Goal: Information Seeking & Learning: Find specific fact

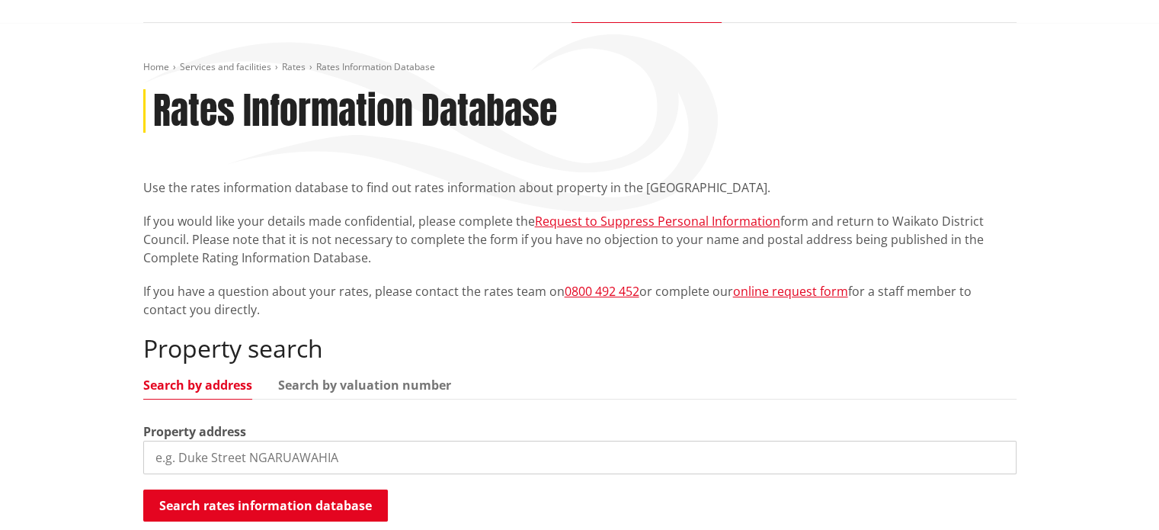
scroll to position [229, 0]
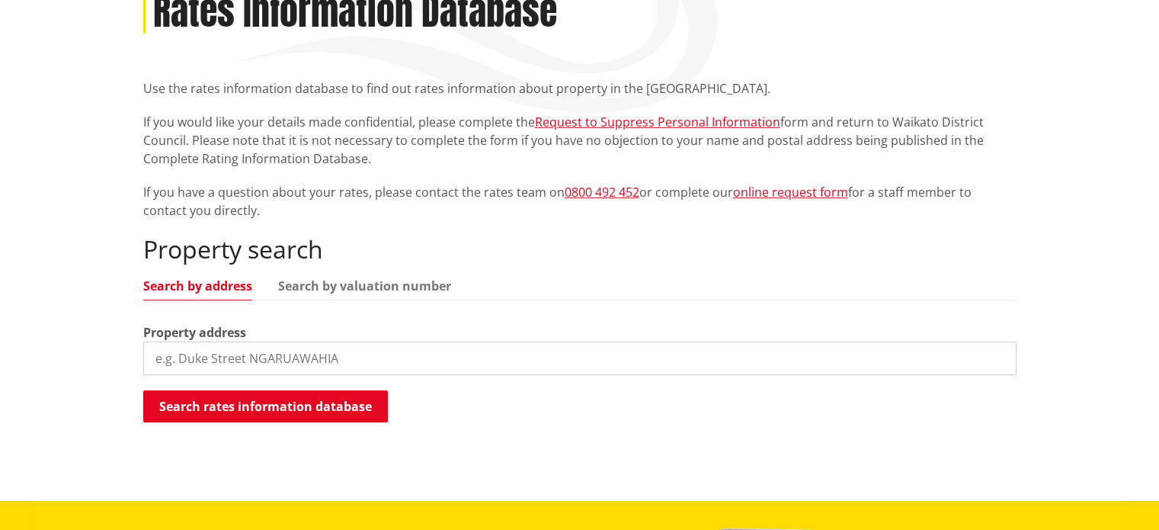
click at [315, 354] on input "search" at bounding box center [579, 358] width 873 height 34
type input "7 southbrae"
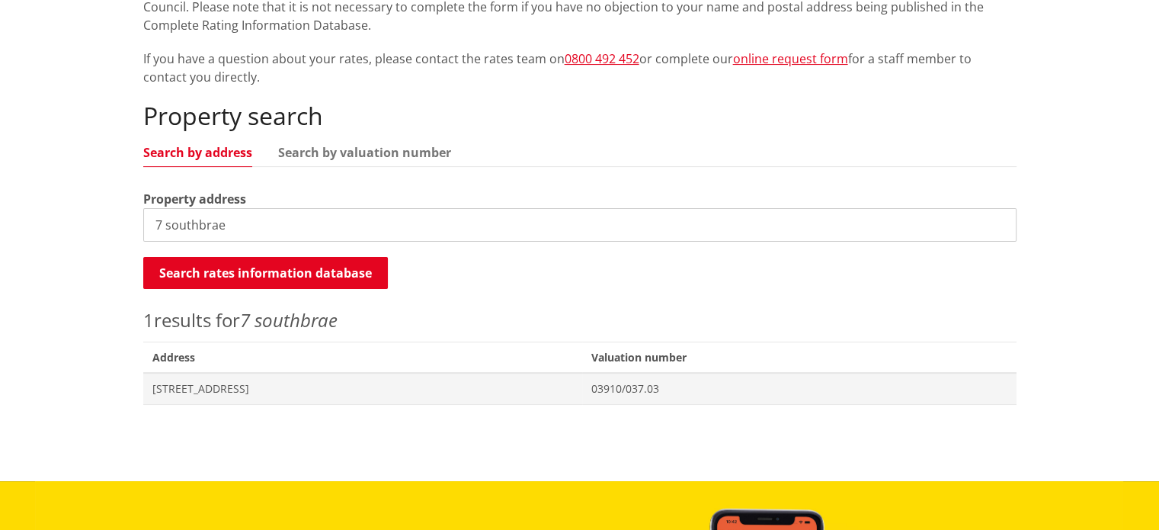
scroll to position [457, 0]
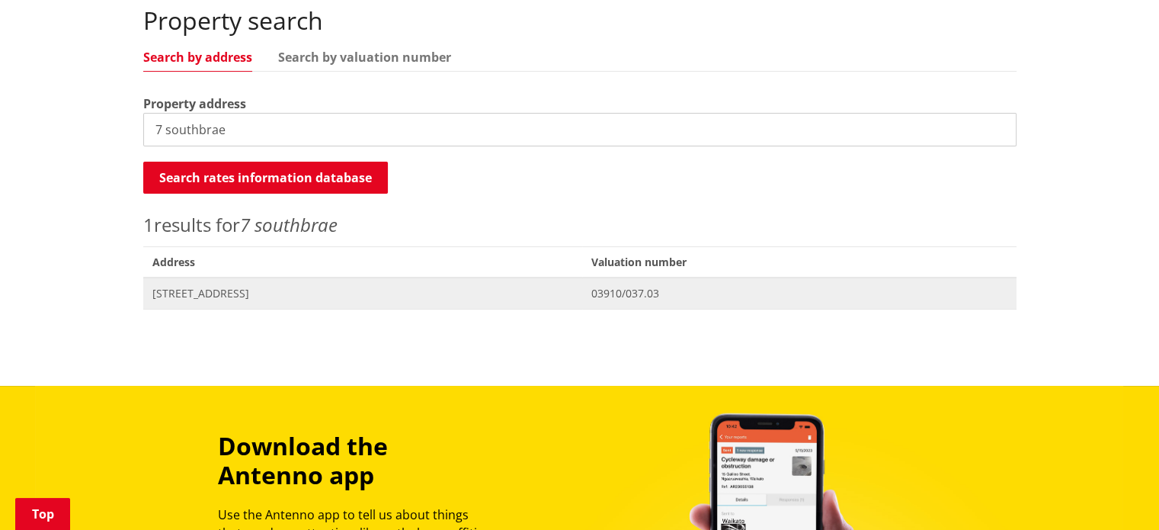
click at [243, 293] on span "[STREET_ADDRESS]" at bounding box center [362, 293] width 421 height 15
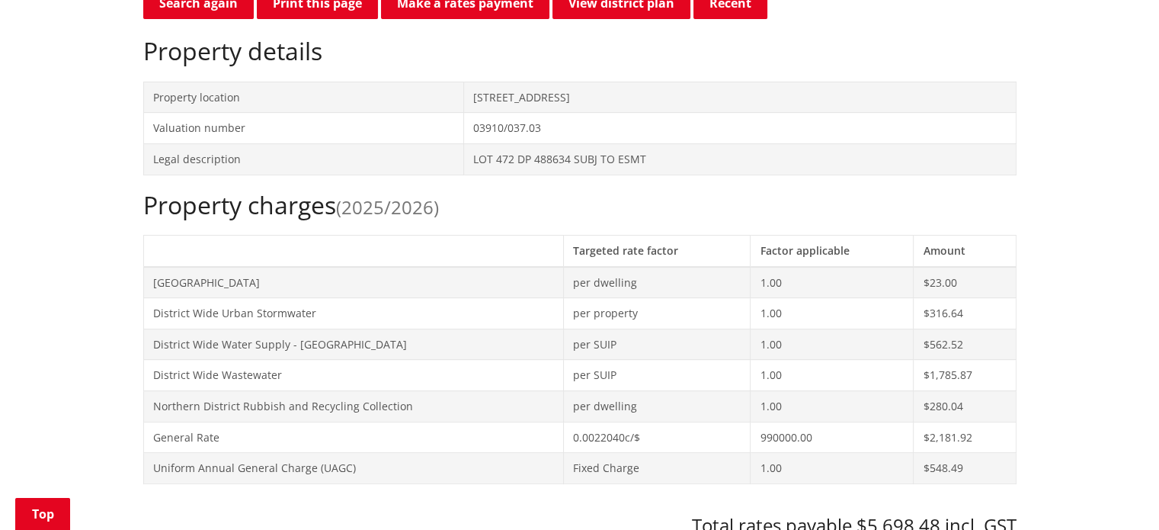
scroll to position [381, 0]
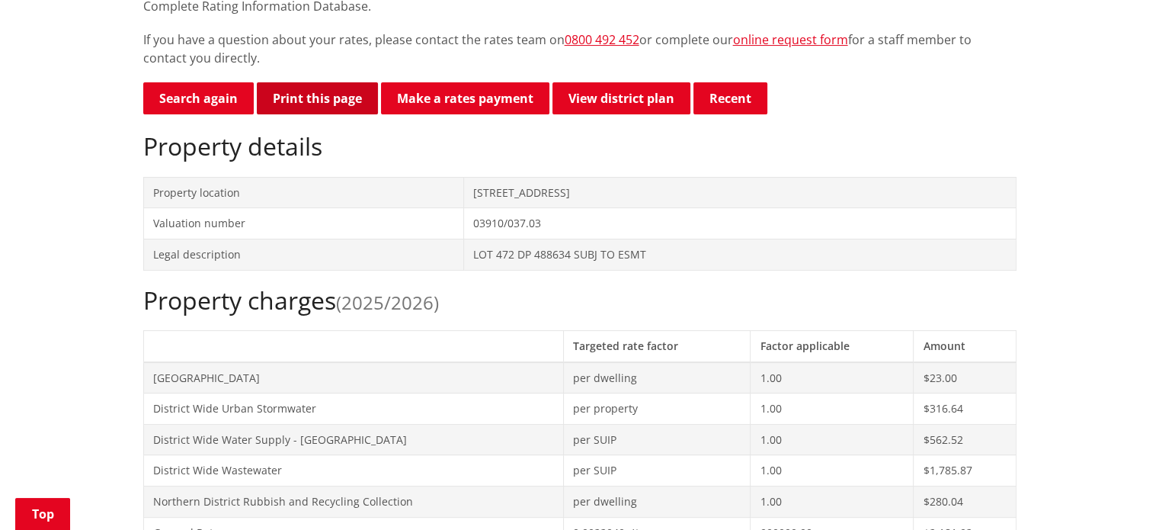
click at [315, 108] on button "Print this page" at bounding box center [317, 98] width 121 height 32
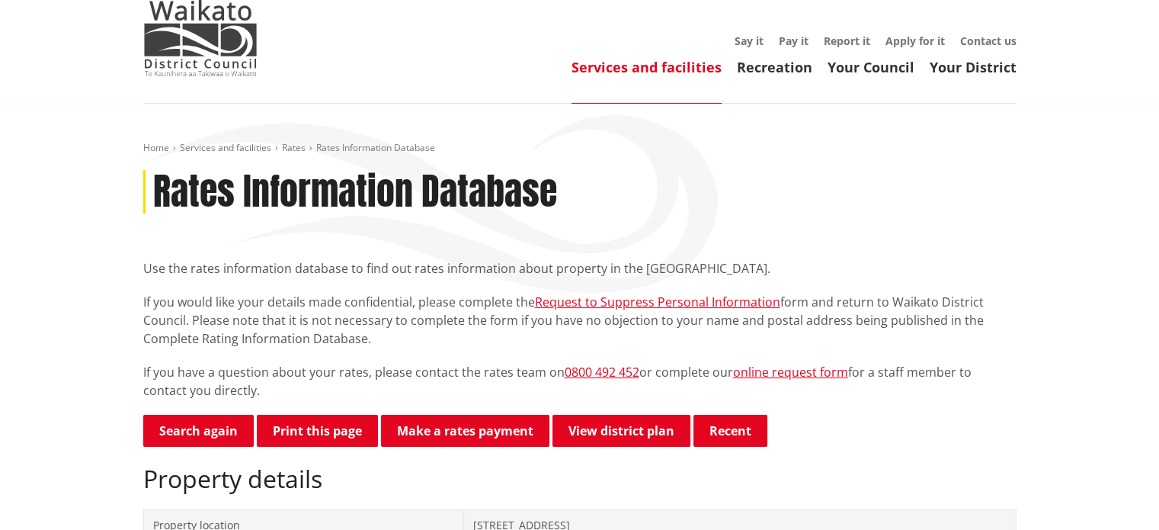
scroll to position [76, 0]
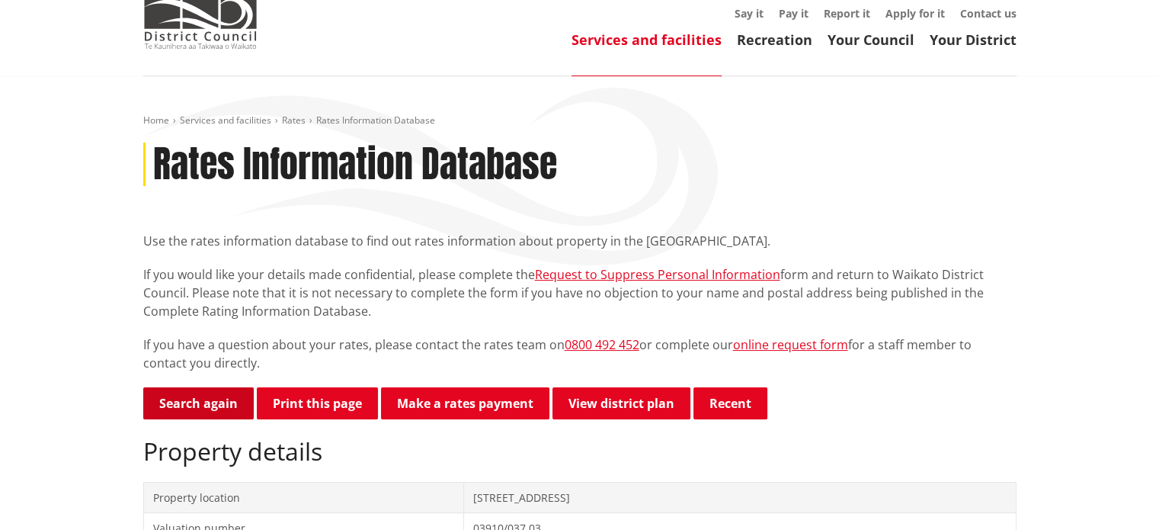
click at [201, 411] on link "Search again" at bounding box center [198, 403] width 111 height 32
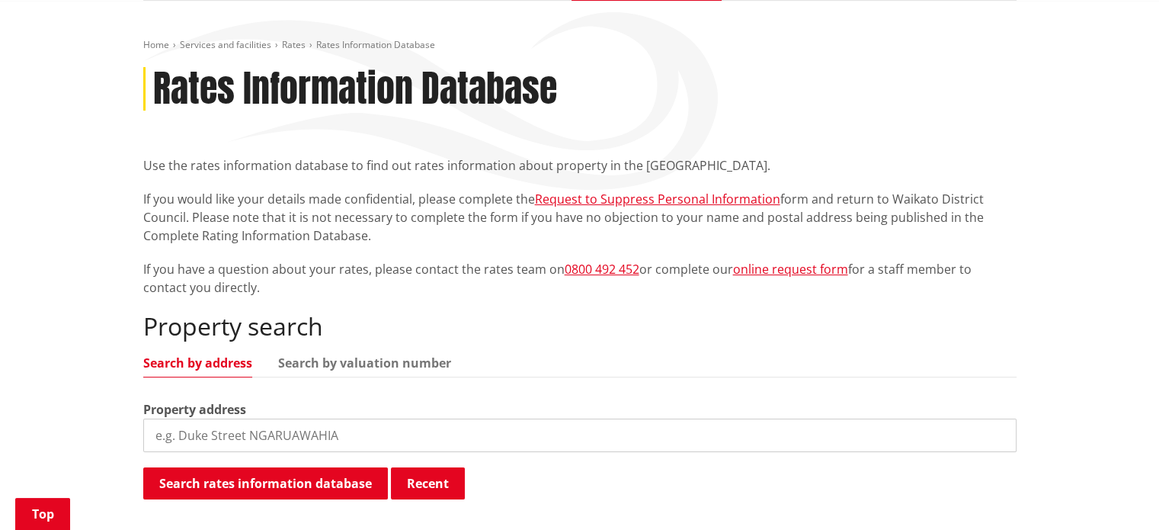
scroll to position [229, 0]
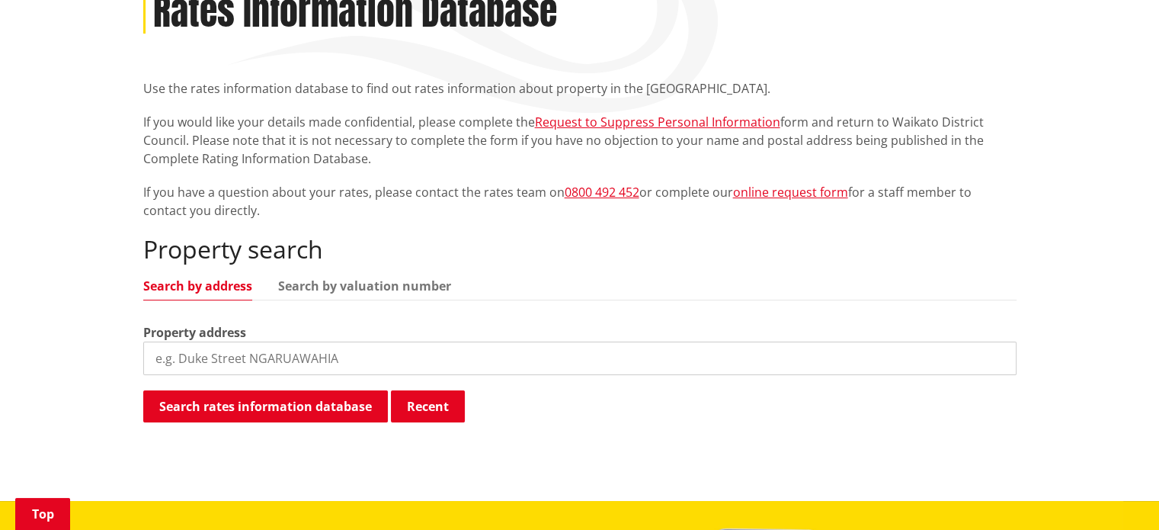
click at [348, 357] on input "search" at bounding box center [579, 358] width 873 height 34
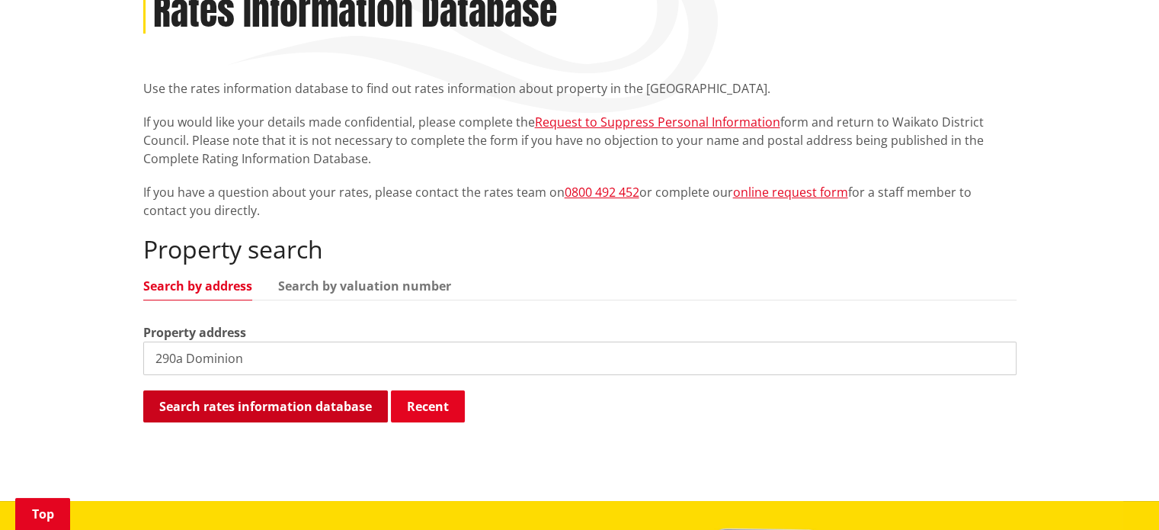
type input "290a Dominion"
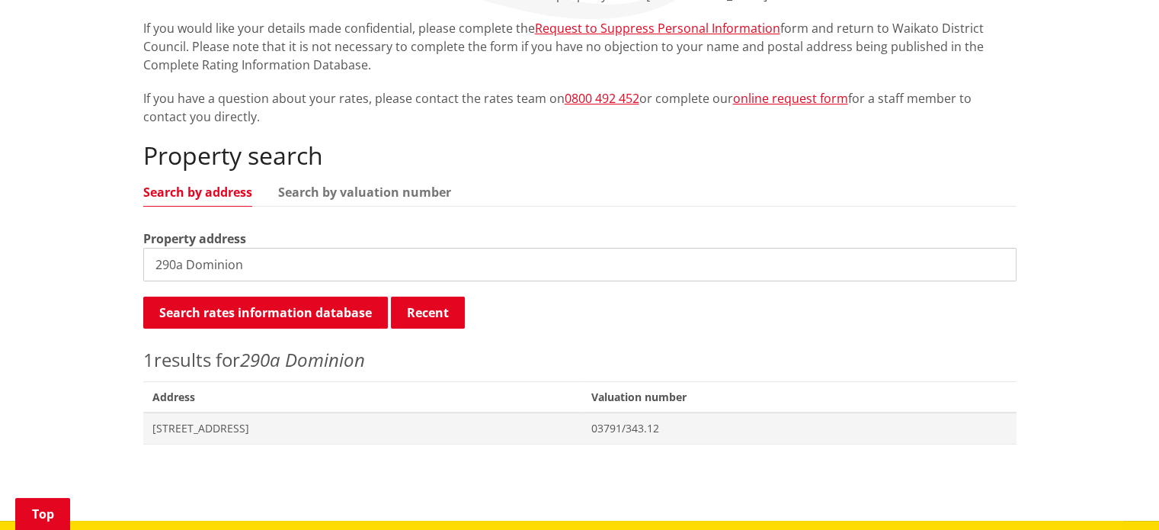
scroll to position [457, 0]
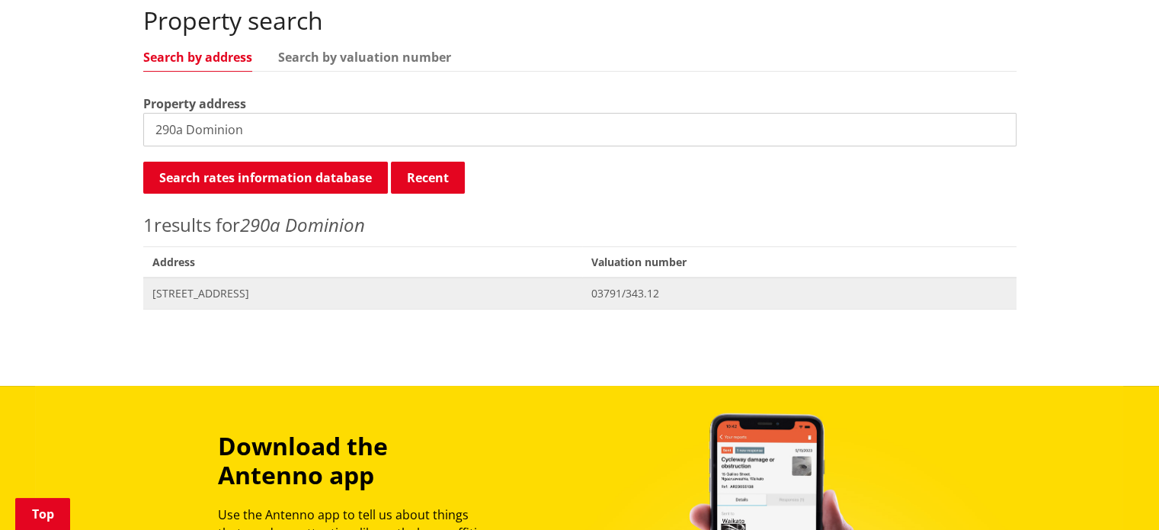
click at [235, 296] on span "[STREET_ADDRESS]" at bounding box center [362, 293] width 421 height 15
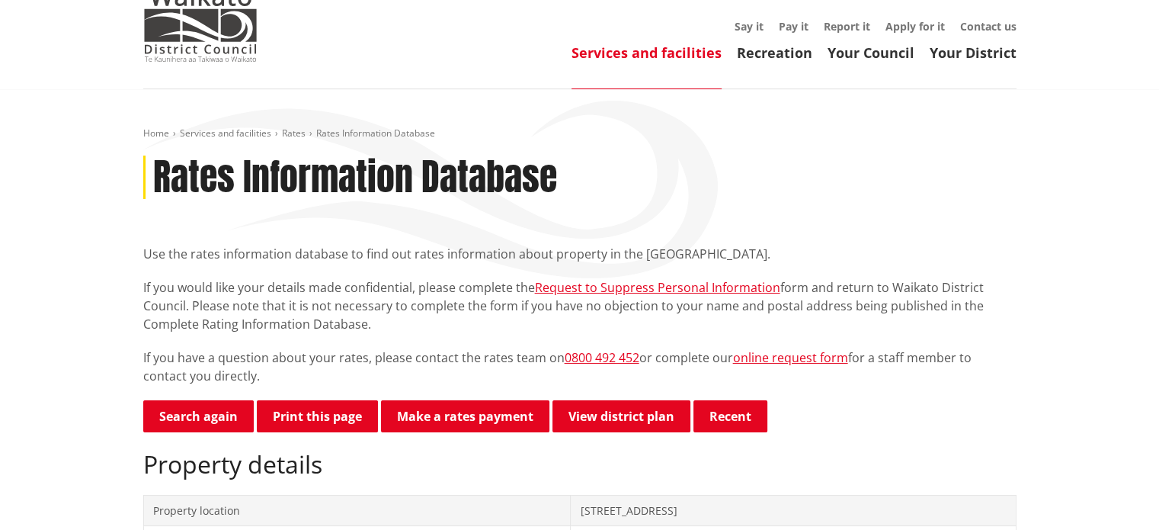
scroll to position [152, 0]
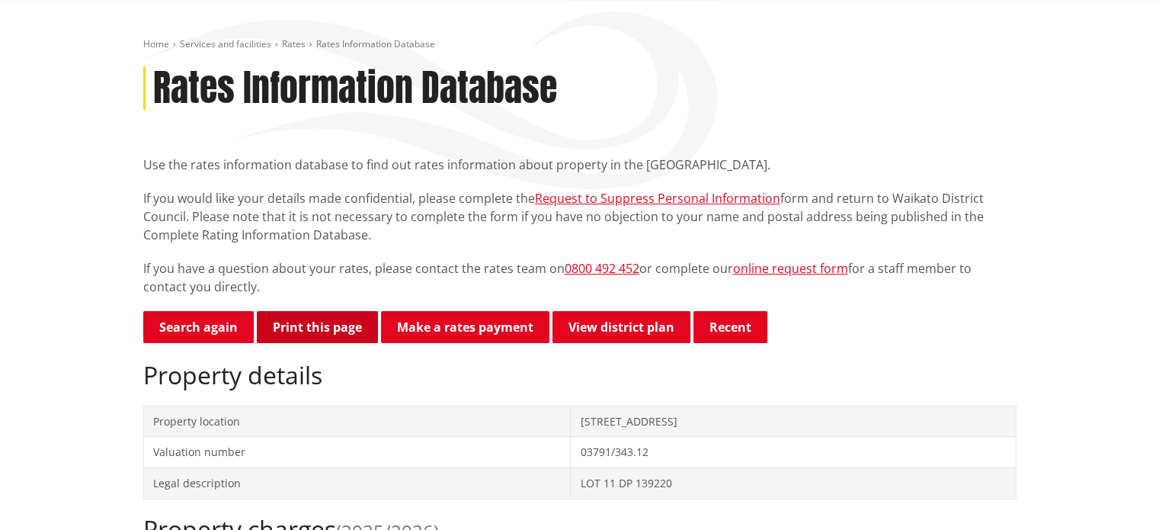
click at [298, 336] on button "Print this page" at bounding box center [317, 327] width 121 height 32
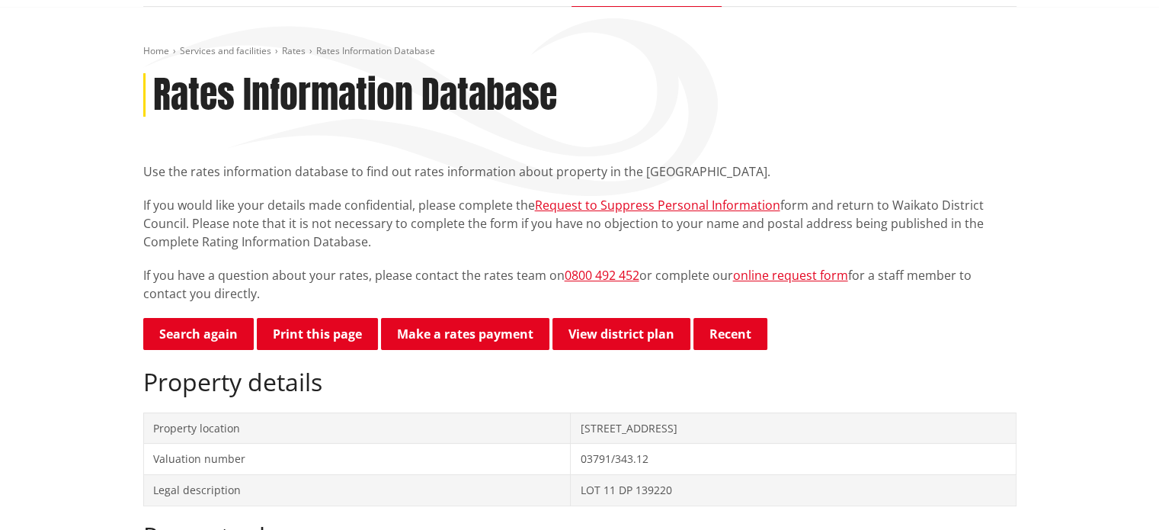
scroll to position [229, 0]
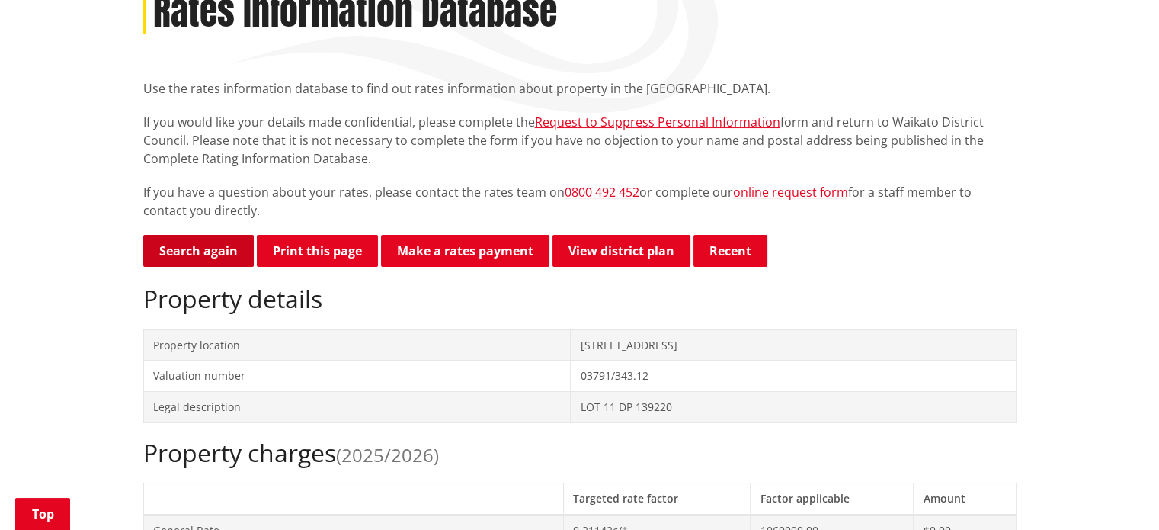
click at [195, 253] on link "Search again" at bounding box center [198, 251] width 111 height 32
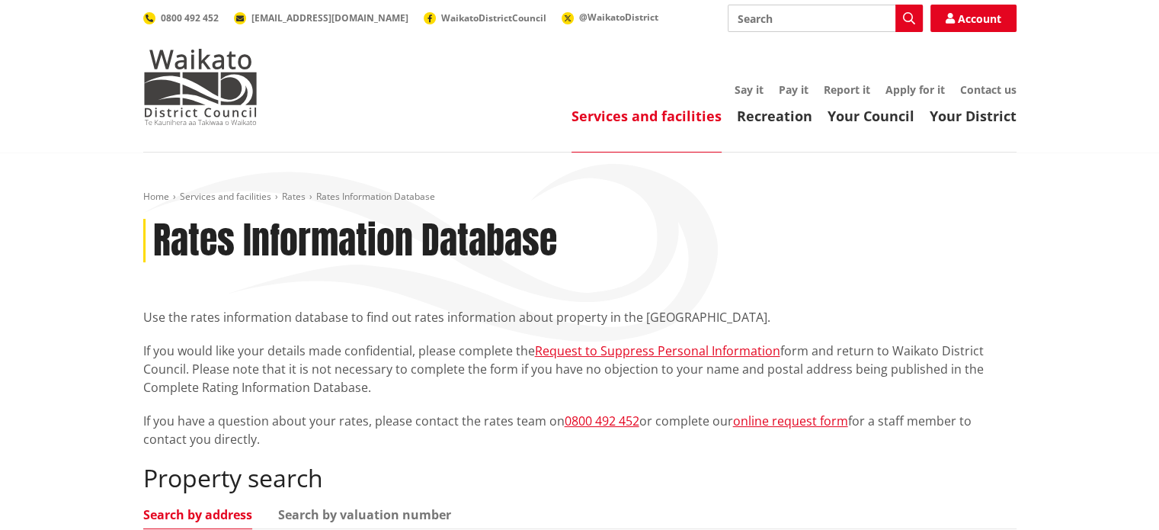
scroll to position [305, 0]
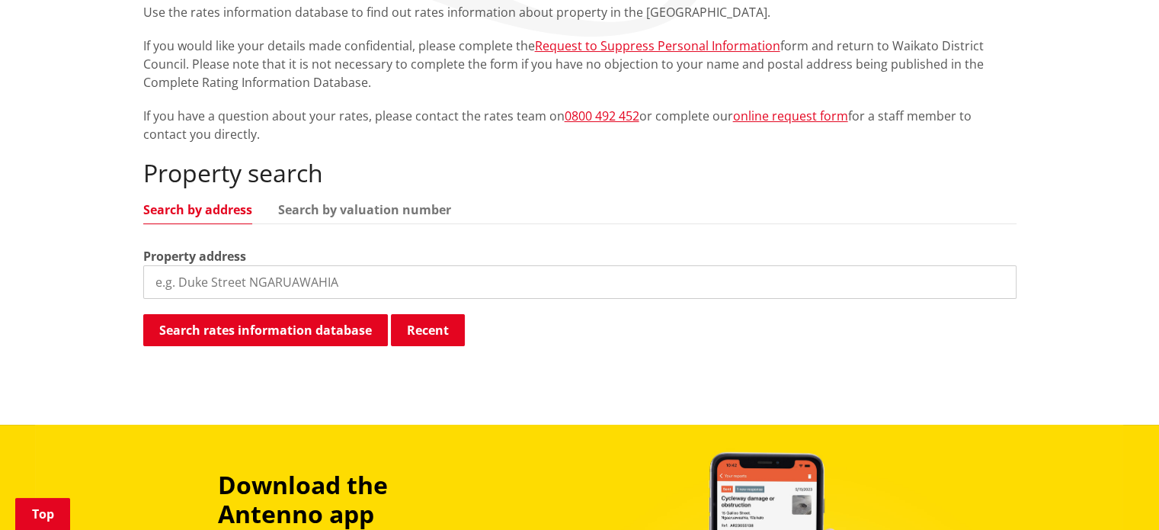
click at [408, 271] on input "search" at bounding box center [579, 282] width 873 height 34
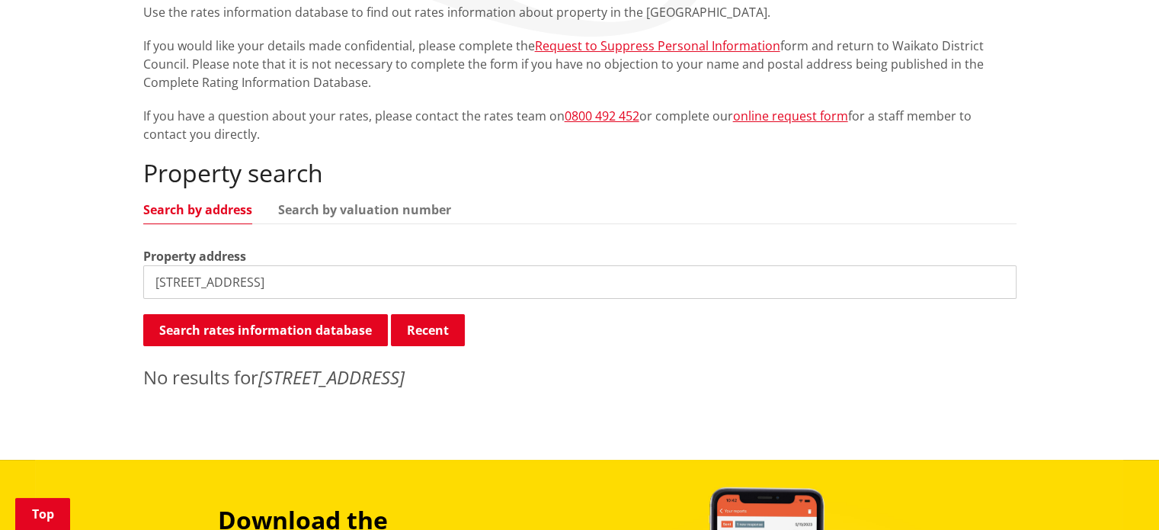
click at [209, 281] on input "[STREET_ADDRESS]" at bounding box center [579, 282] width 873 height 34
click at [213, 283] on input "[STREET_ADDRESS]" at bounding box center [579, 282] width 873 height 34
type input "[STREET_ADDRESS]"
drag, startPoint x: 287, startPoint y: 283, endPoint x: 110, endPoint y: 282, distance: 176.8
click at [110, 283] on div "Home Services and facilities Rates Rates Information Database Rates Information…" at bounding box center [579, 154] width 1159 height 612
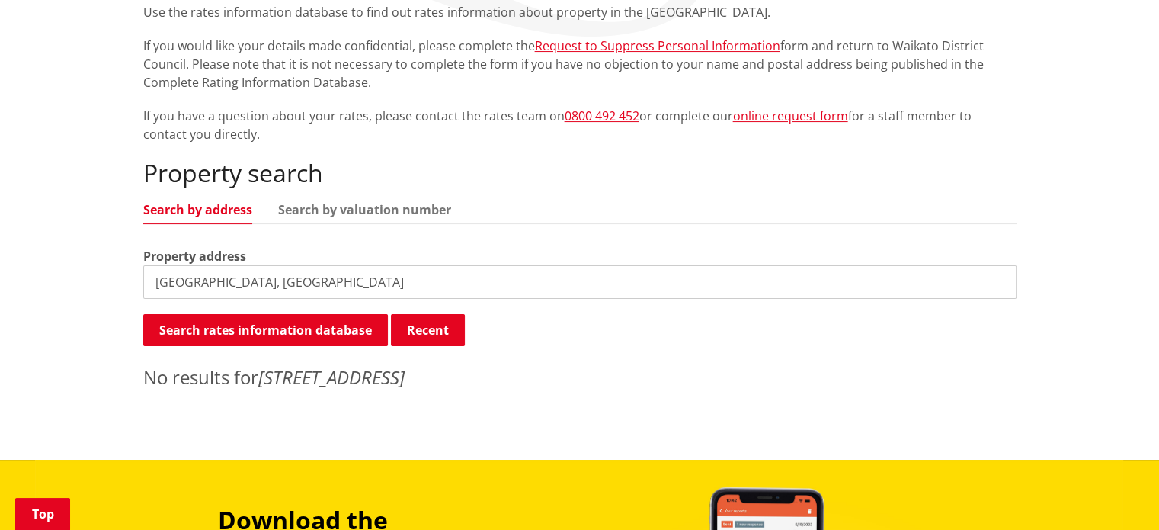
type input "West Street, Tuakau"
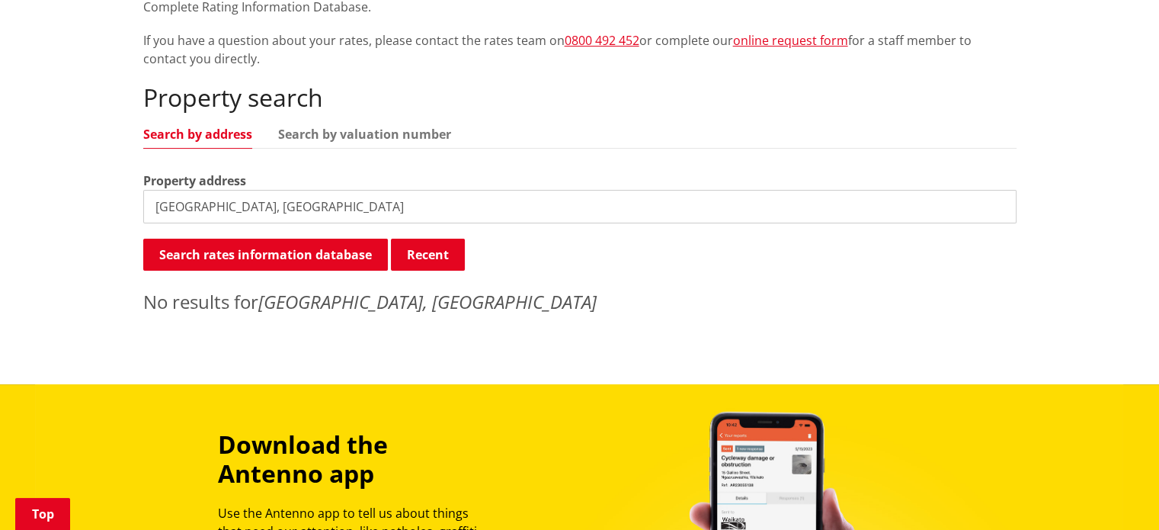
scroll to position [381, 0]
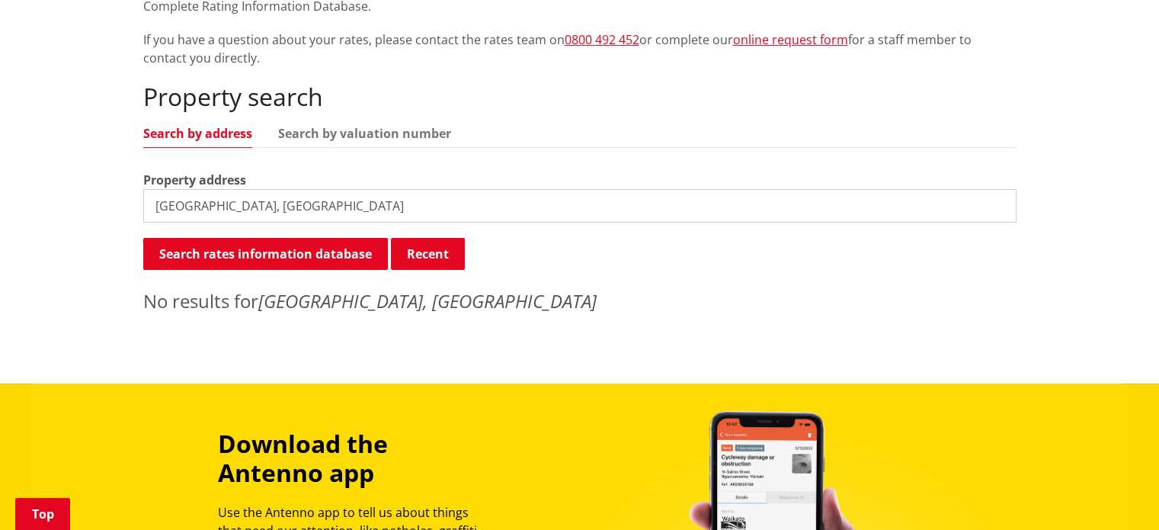
drag, startPoint x: 275, startPoint y: 210, endPoint x: 55, endPoint y: 199, distance: 220.5
click at [55, 199] on div "Home Services and facilities Rates Rates Information Database Rates Information…" at bounding box center [579, 77] width 1159 height 612
click at [212, 210] on input "13 West St, Tuakau" at bounding box center [579, 206] width 873 height 34
click at [213, 203] on input "13 West St, Tuakau" at bounding box center [579, 206] width 873 height 34
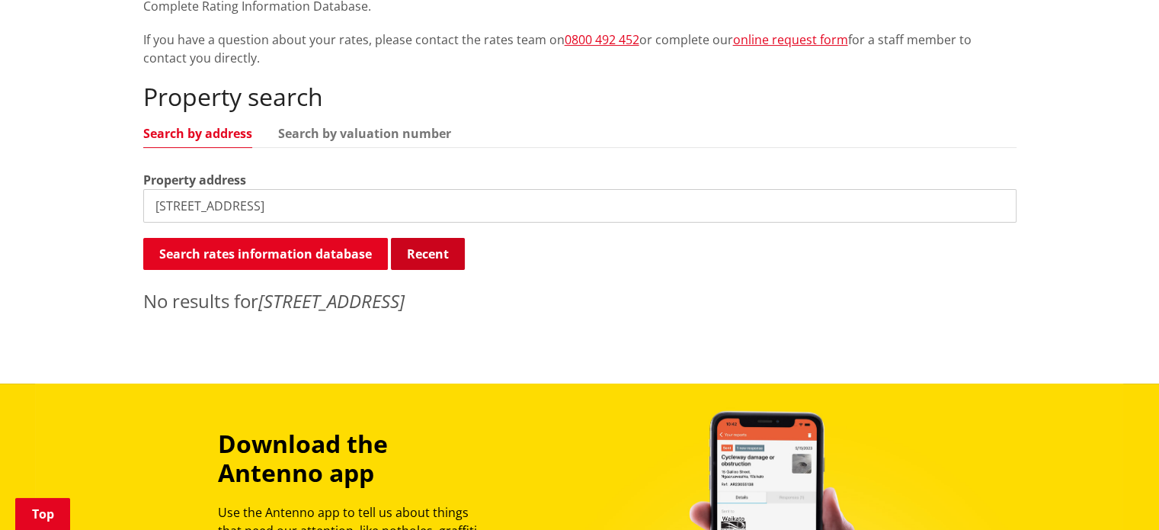
type input "13 West Street, Tuakau"
click at [360, 136] on link "Search by valuation number" at bounding box center [364, 133] width 173 height 12
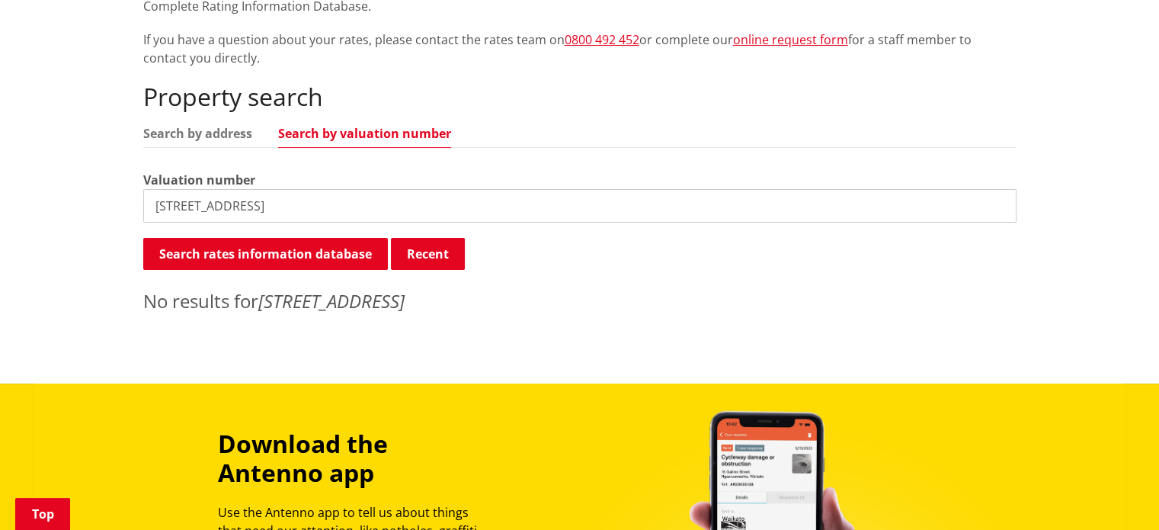
drag, startPoint x: 300, startPoint y: 207, endPoint x: 70, endPoint y: 210, distance: 229.4
click at [71, 210] on div "Home Services and facilities Rates Rates Information Database Rates Information…" at bounding box center [579, 77] width 1159 height 612
paste input "03920‑02005"
type input "03920‑02005"
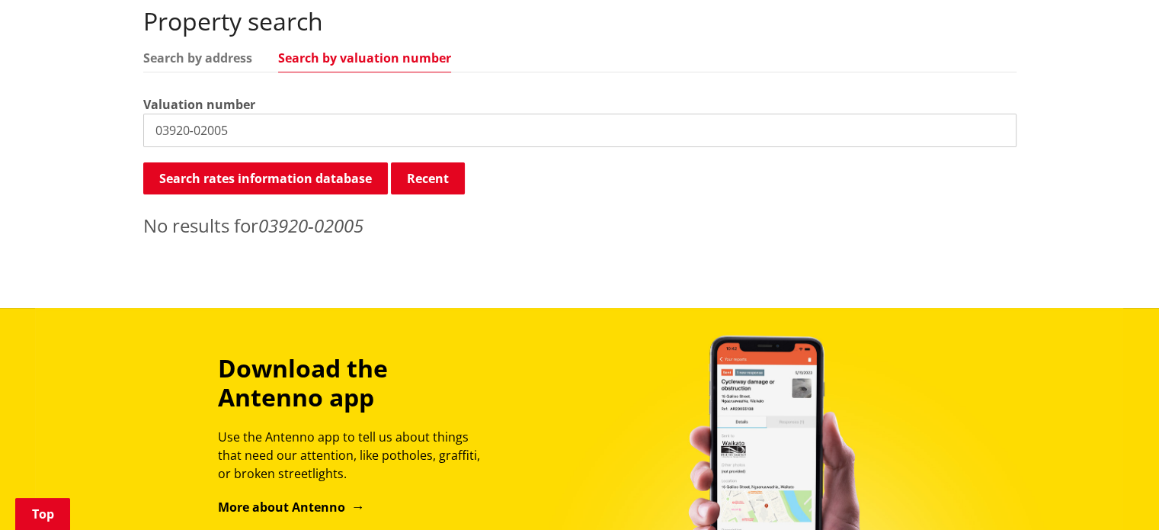
scroll to position [457, 0]
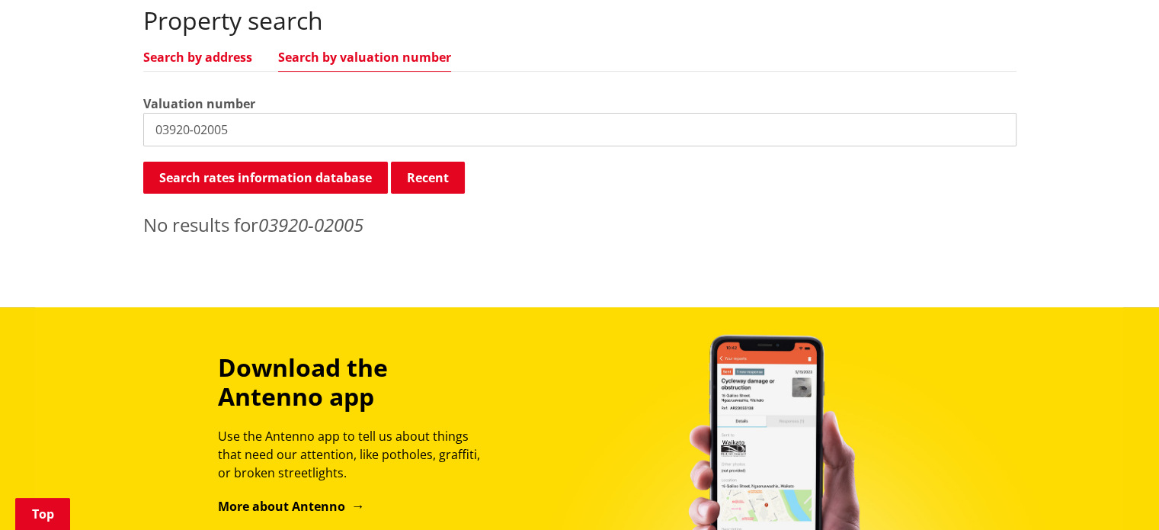
click at [223, 61] on link "Search by address" at bounding box center [197, 57] width 109 height 12
drag, startPoint x: 250, startPoint y: 133, endPoint x: 109, endPoint y: 136, distance: 141.0
click at [109, 136] on div "Home Services and facilities Rates Rates Information Database Rates Information…" at bounding box center [579, 1] width 1159 height 612
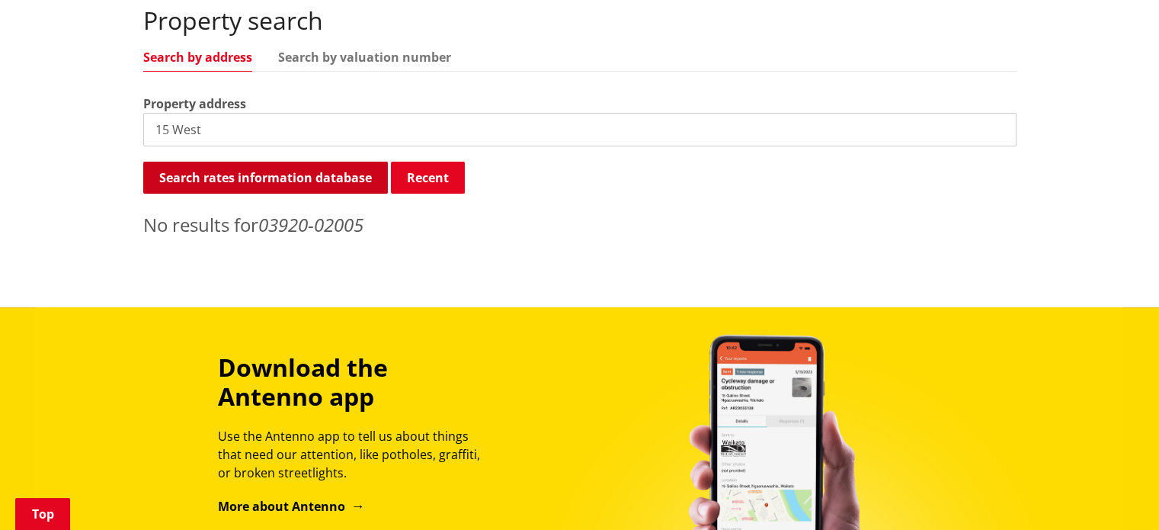
type input "15 West"
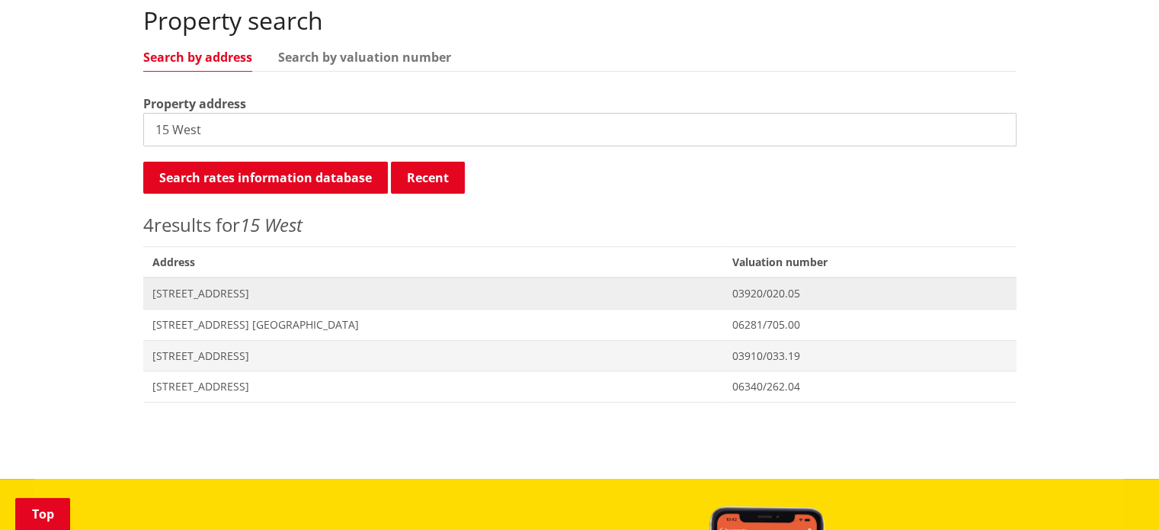
click at [216, 295] on span "[STREET_ADDRESS]" at bounding box center [433, 293] width 562 height 15
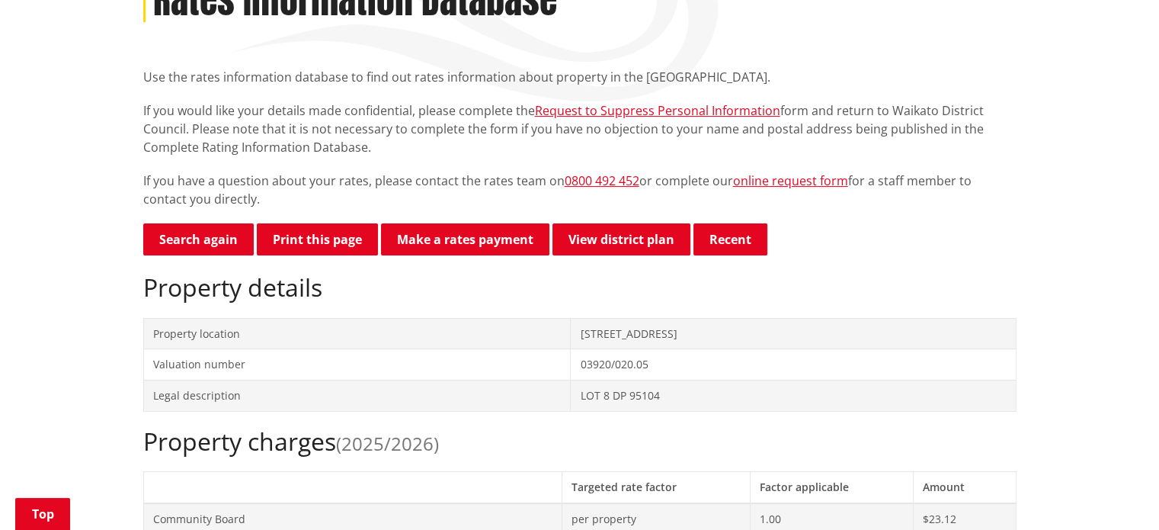
scroll to position [152, 0]
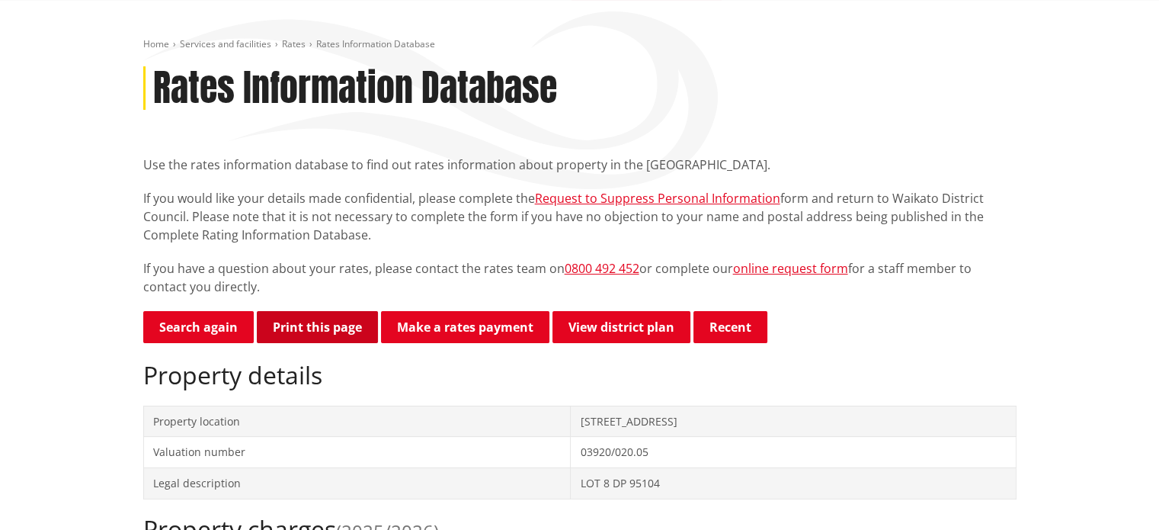
click at [308, 337] on button "Print this page" at bounding box center [317, 327] width 121 height 32
click at [190, 332] on link "Search again" at bounding box center [198, 327] width 111 height 32
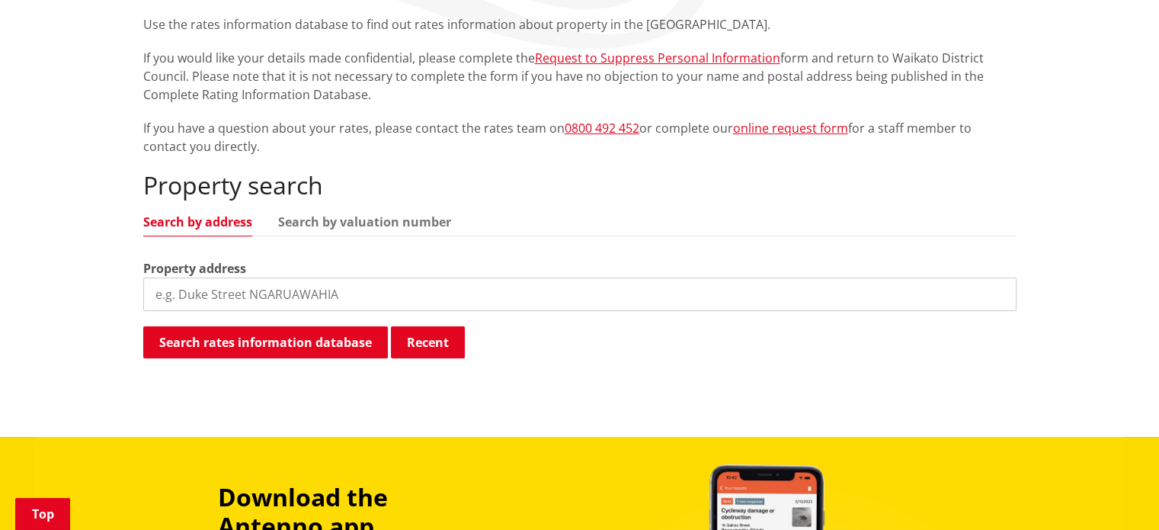
scroll to position [381, 0]
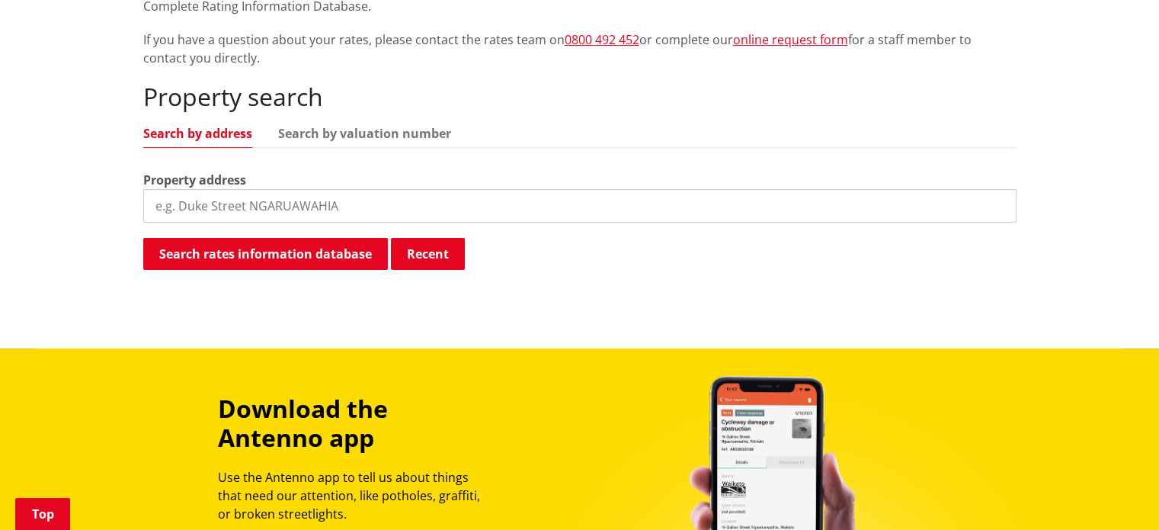
click at [297, 198] on input "search" at bounding box center [579, 206] width 873 height 34
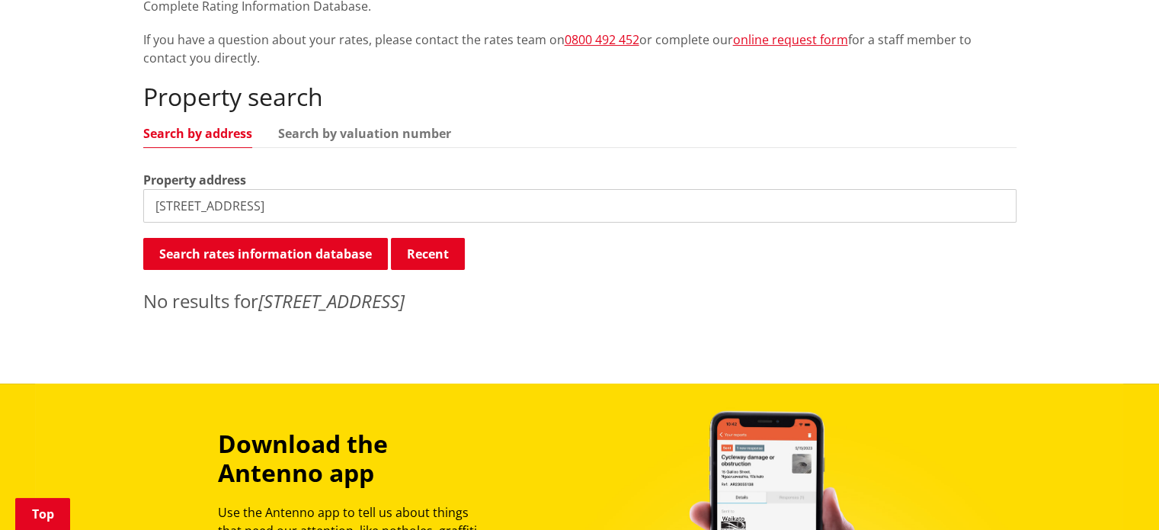
click at [287, 201] on input "[STREET_ADDRESS]" at bounding box center [579, 206] width 873 height 34
type input "[STREET_ADDRESS]"
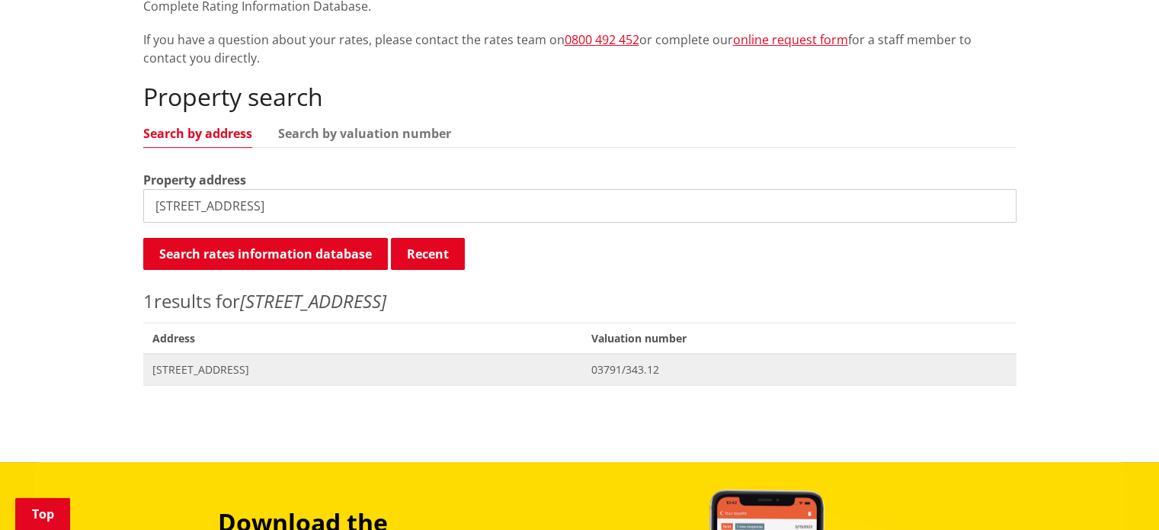
click at [218, 371] on span "[STREET_ADDRESS]" at bounding box center [362, 369] width 421 height 15
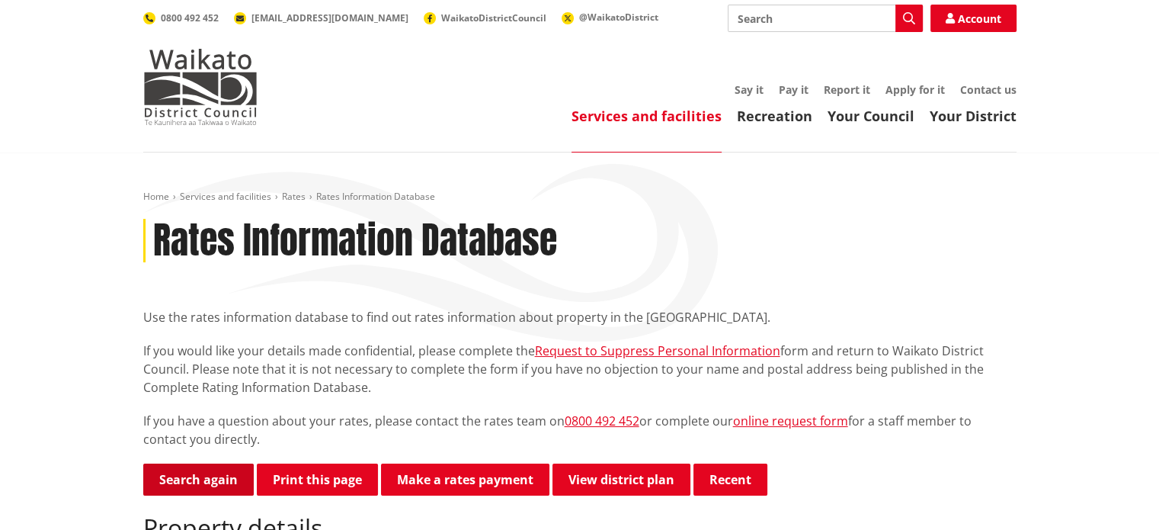
click at [188, 477] on link "Search again" at bounding box center [198, 479] width 111 height 32
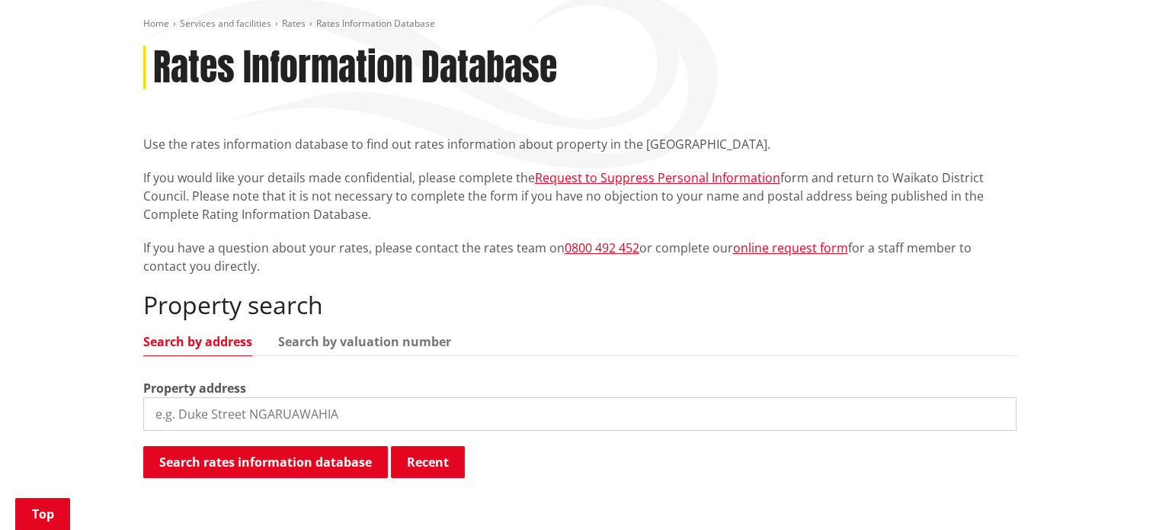
scroll to position [381, 0]
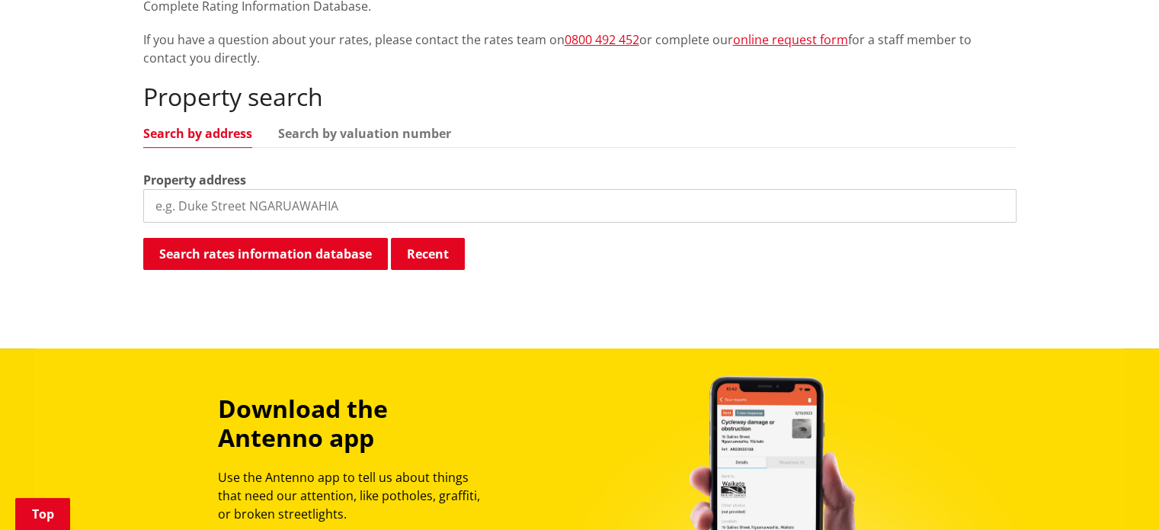
click at [286, 199] on input "search" at bounding box center [579, 206] width 873 height 34
type input "290b dominion road"
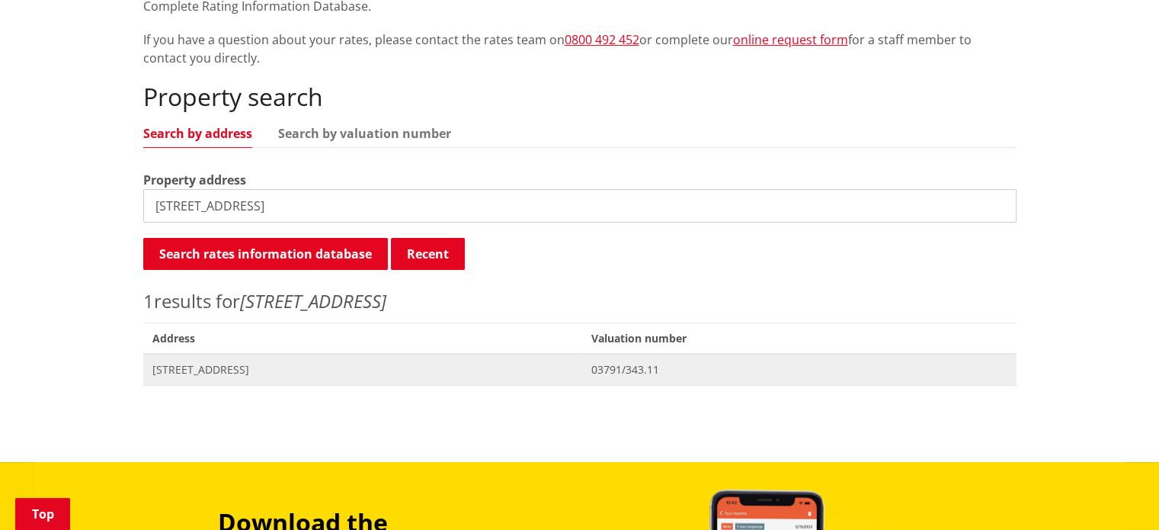
click at [206, 367] on span "[STREET_ADDRESS]" at bounding box center [362, 369] width 421 height 15
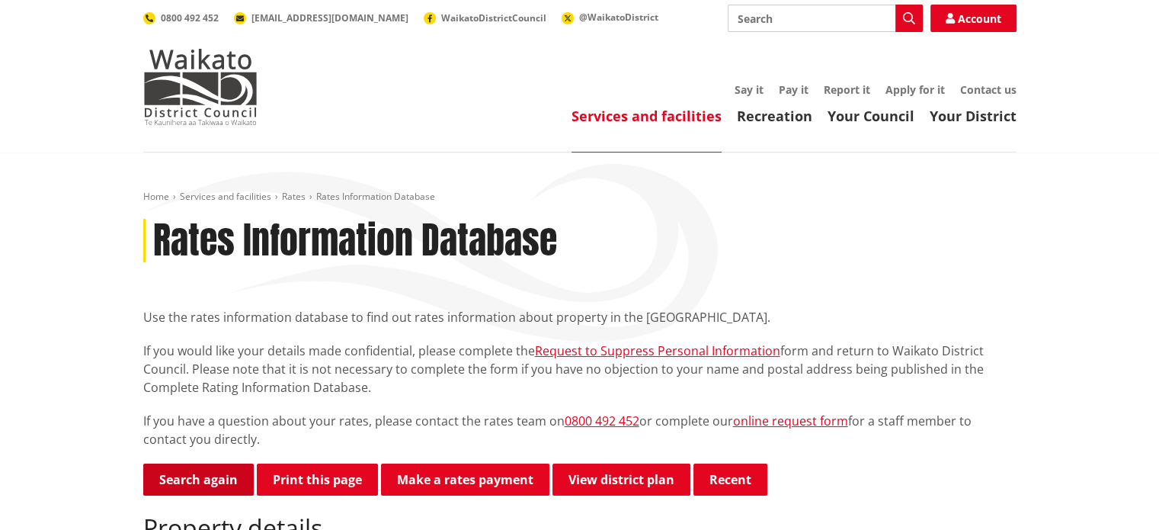
click at [216, 469] on link "Search again" at bounding box center [198, 479] width 111 height 32
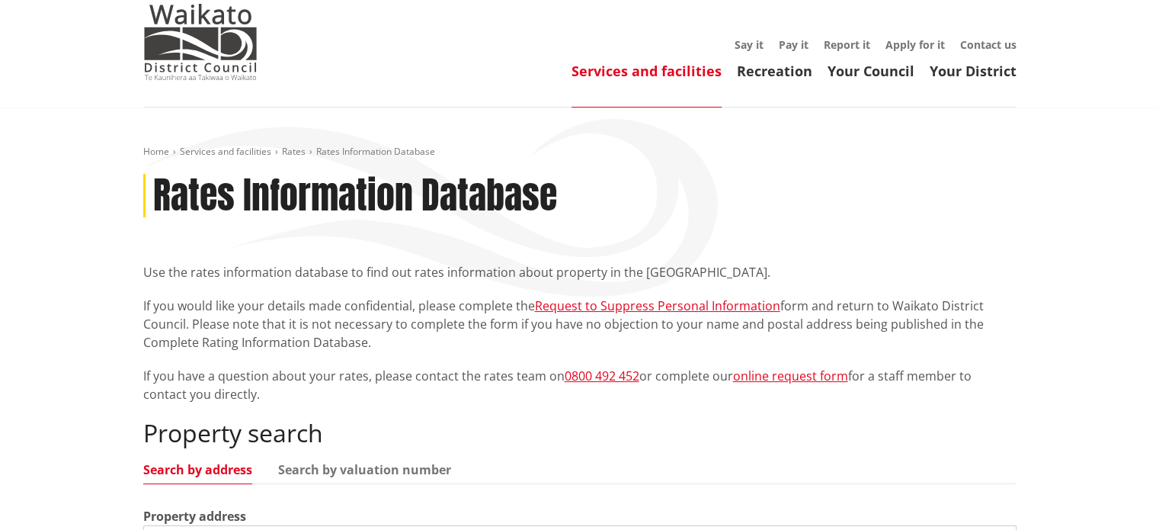
scroll to position [229, 0]
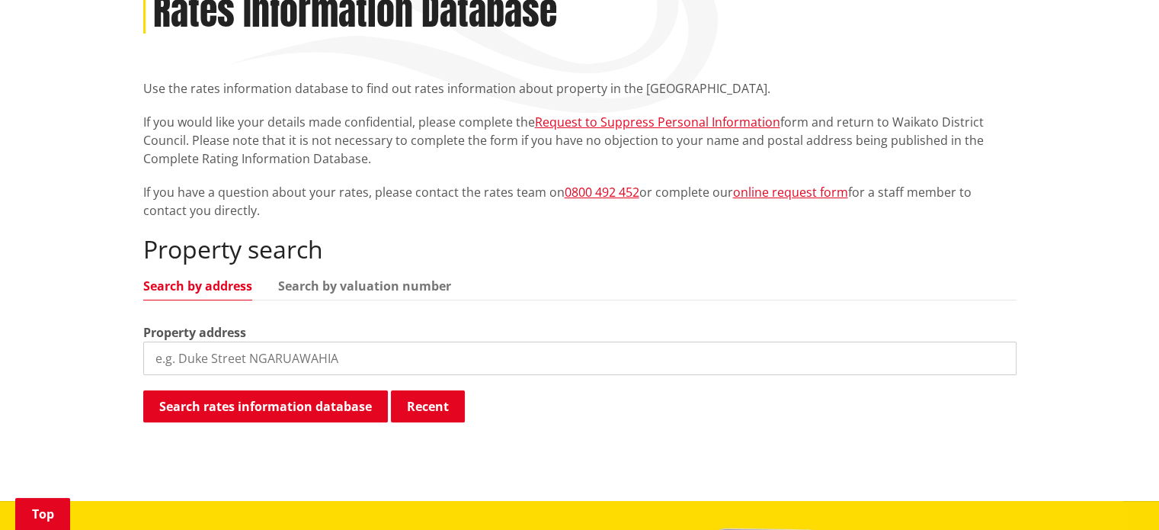
click at [306, 367] on input "search" at bounding box center [579, 358] width 873 height 34
type input "46 dominion road"
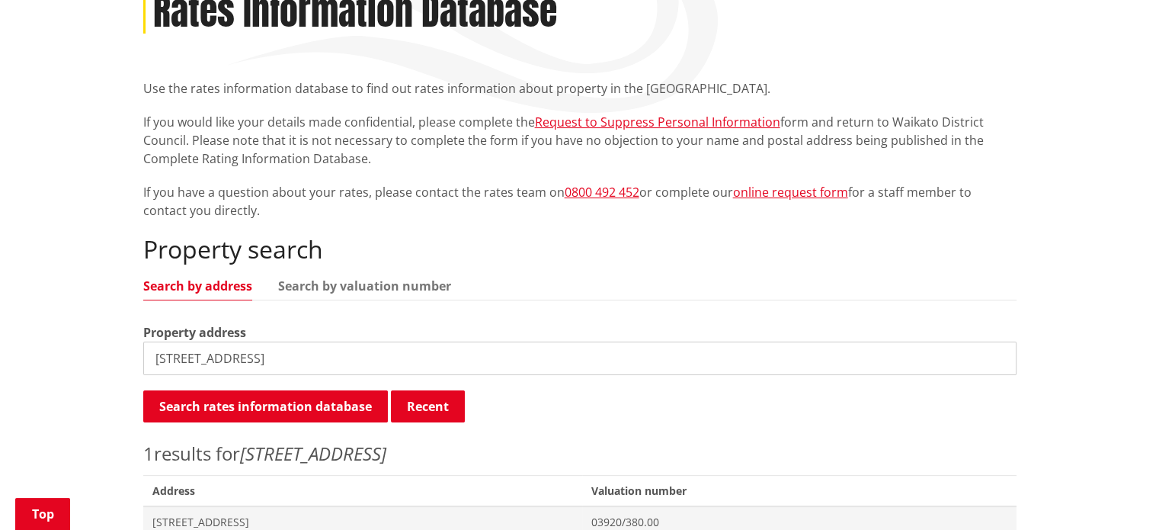
scroll to position [381, 0]
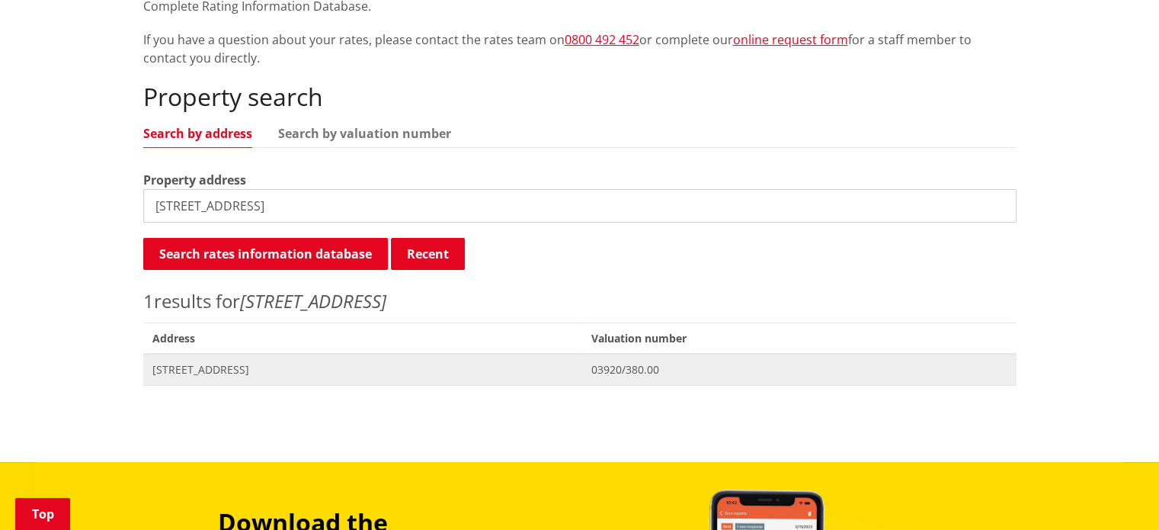
click at [213, 368] on span "46 Dominion Road TUAKAU" at bounding box center [362, 369] width 421 height 15
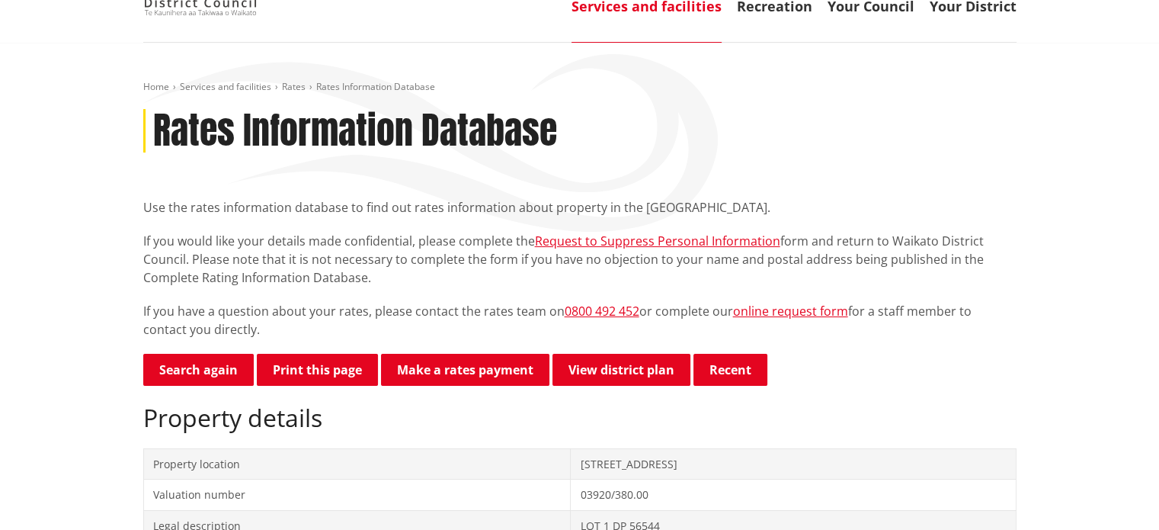
scroll to position [229, 0]
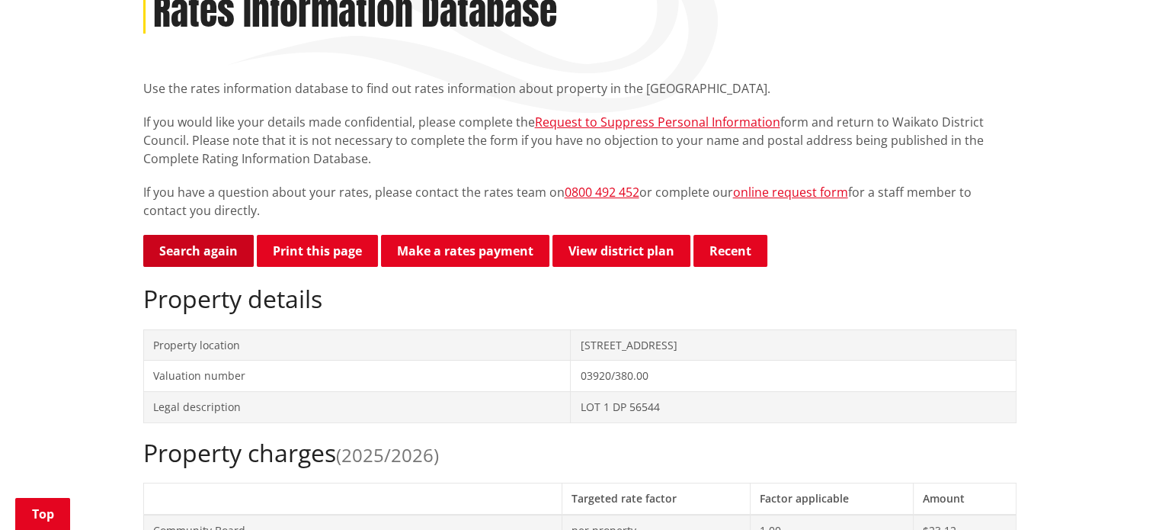
click at [204, 258] on link "Search again" at bounding box center [198, 251] width 111 height 32
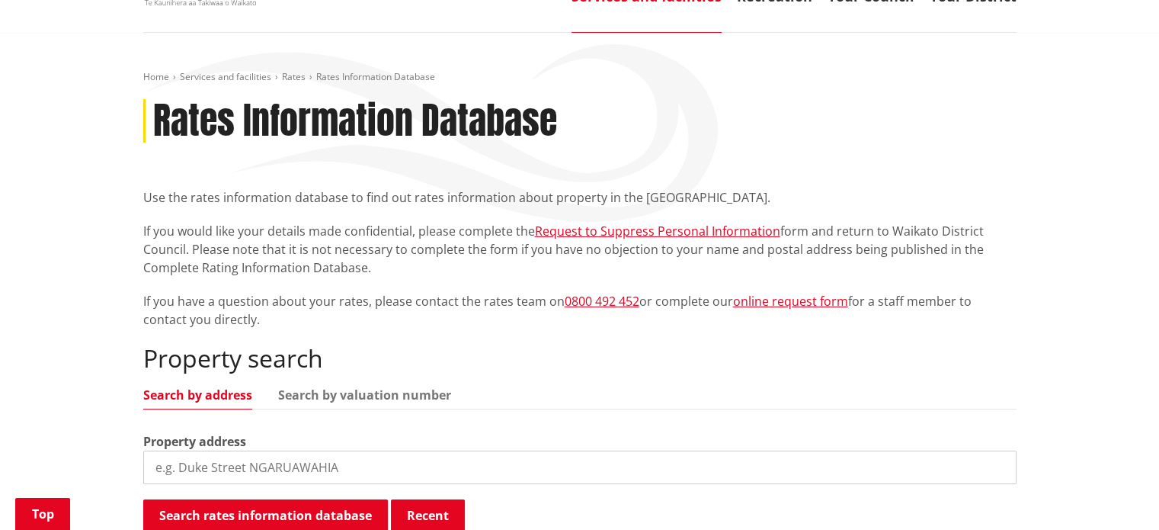
scroll to position [229, 0]
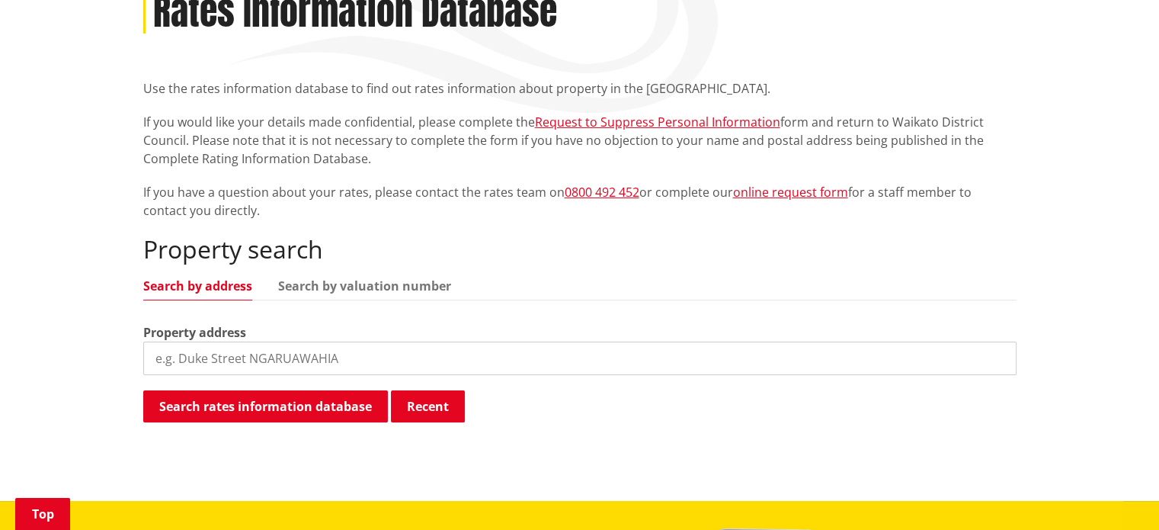
click at [351, 352] on input "search" at bounding box center [579, 358] width 873 height 34
type input "200 dominion Road"
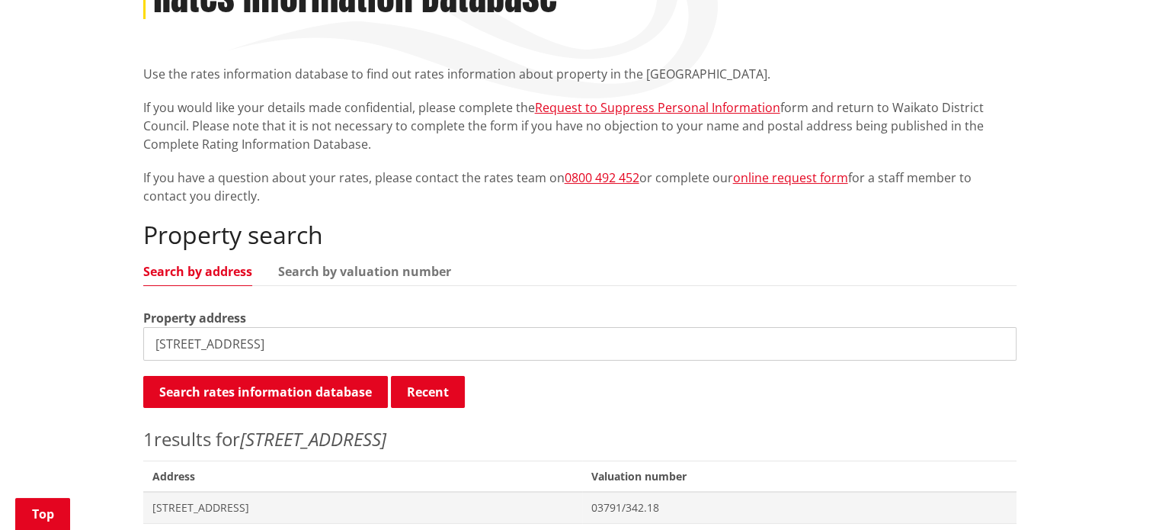
scroll to position [457, 0]
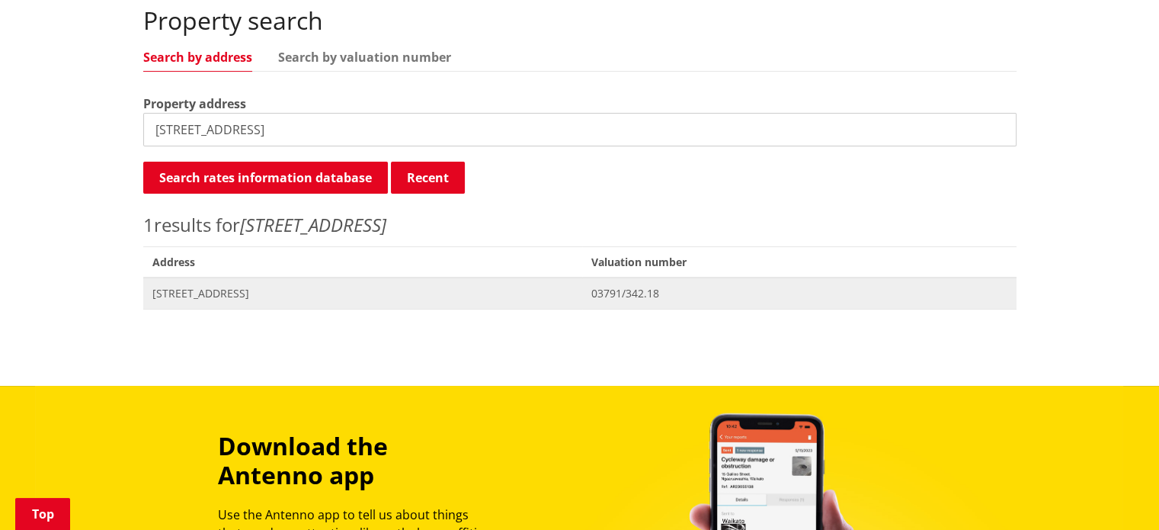
click at [258, 292] on span "[STREET_ADDRESS]" at bounding box center [362, 293] width 421 height 15
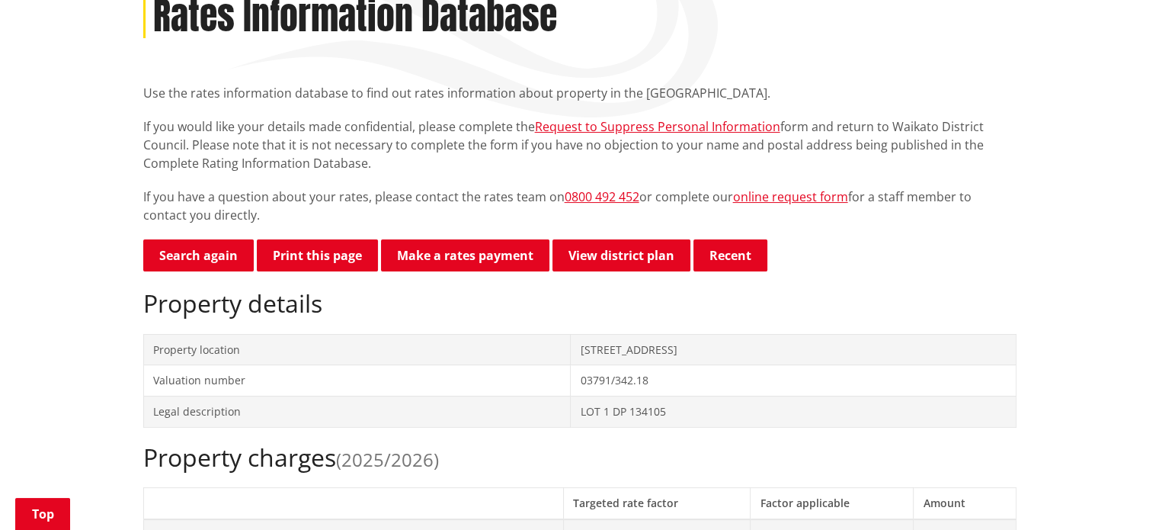
scroll to position [305, 0]
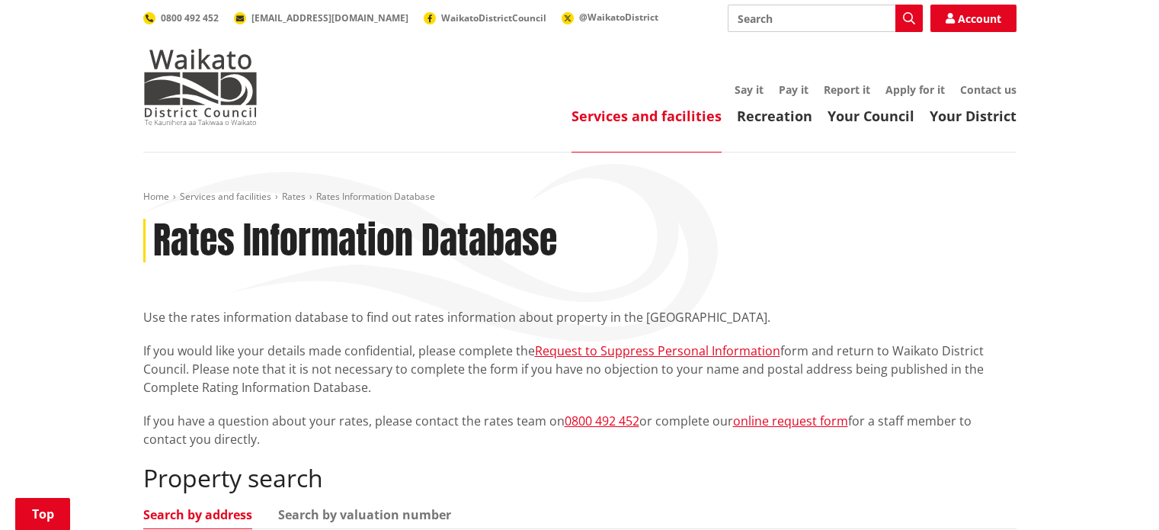
scroll to position [457, 0]
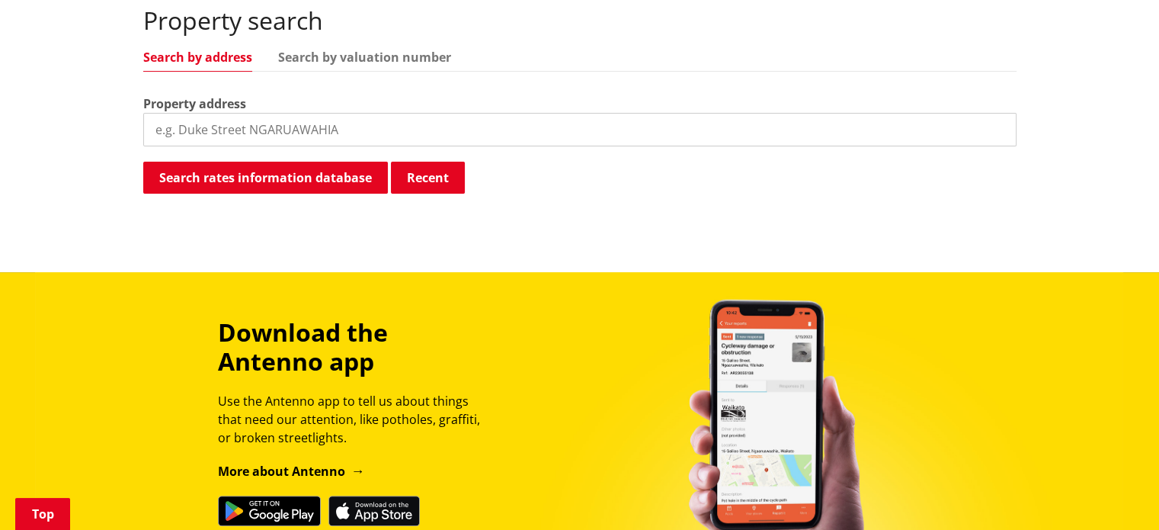
click at [255, 130] on input "search" at bounding box center [579, 130] width 873 height 34
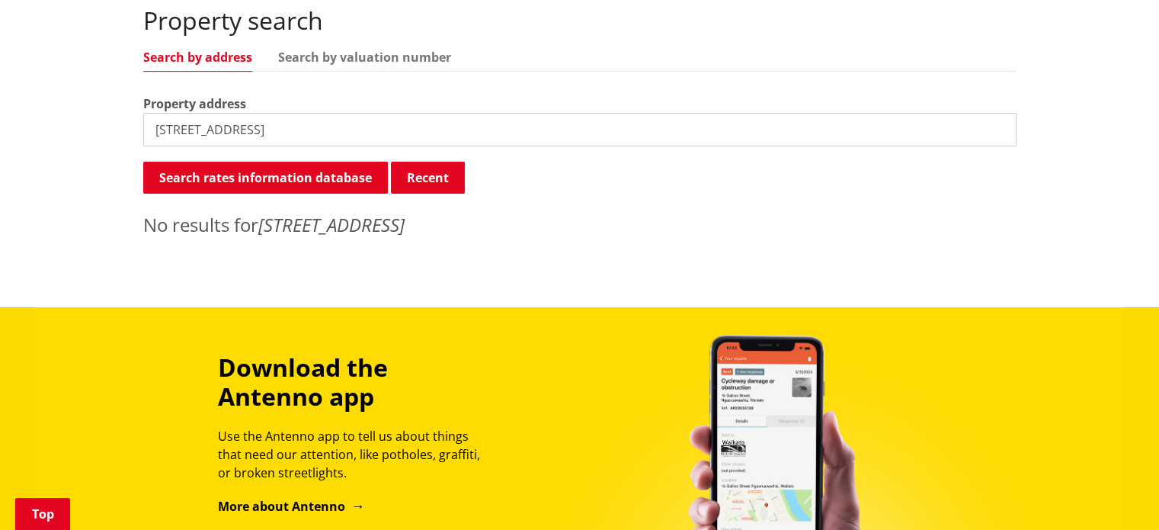
click at [274, 127] on input "[STREET_ADDRESS]" at bounding box center [579, 130] width 873 height 34
type input "142 dominion road"
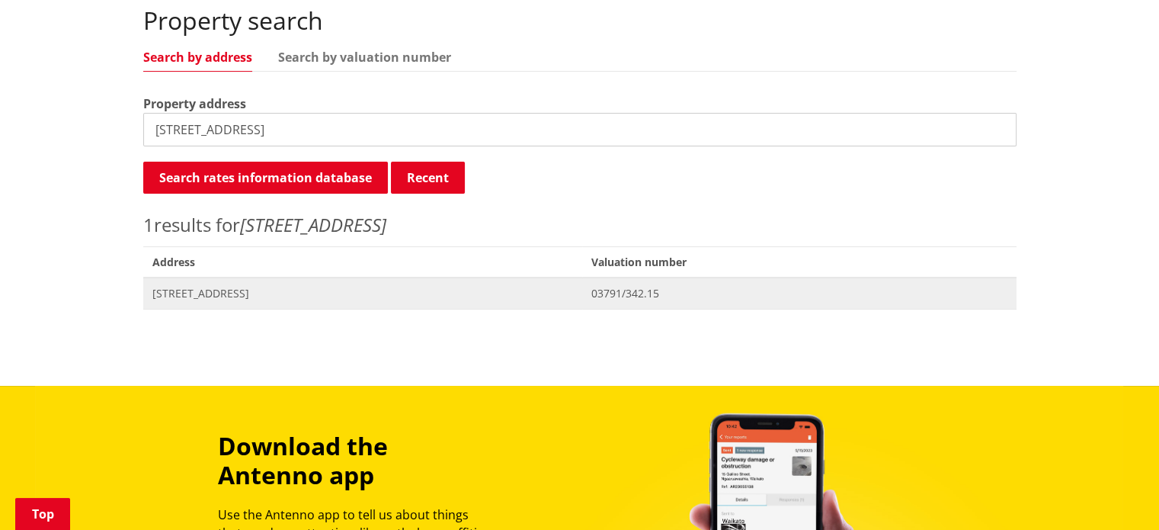
click at [200, 293] on span "142 Dominion Road TUAKAU" at bounding box center [362, 293] width 421 height 15
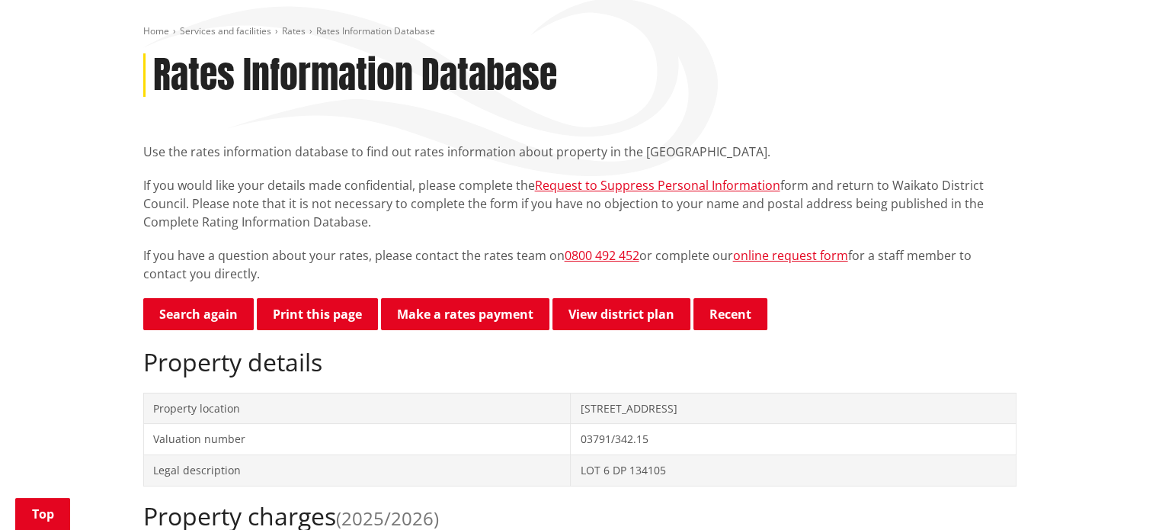
scroll to position [76, 0]
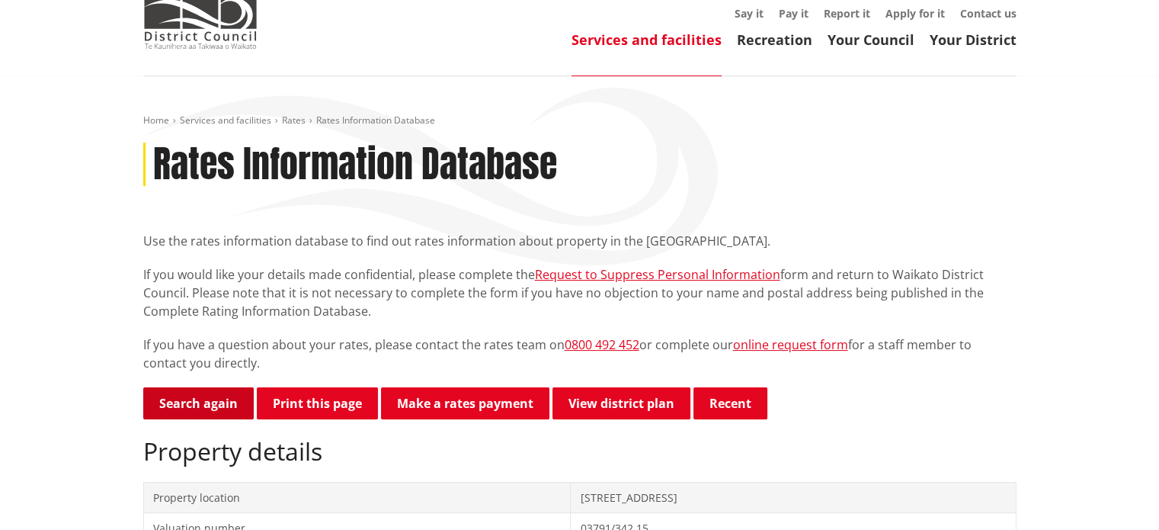
click at [201, 408] on link "Search again" at bounding box center [198, 403] width 111 height 32
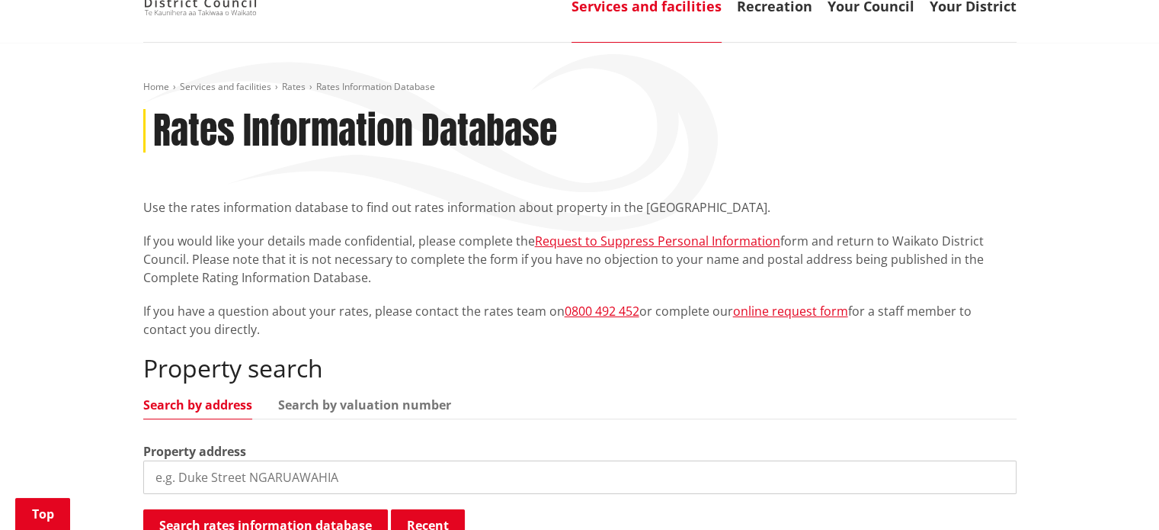
scroll to position [229, 0]
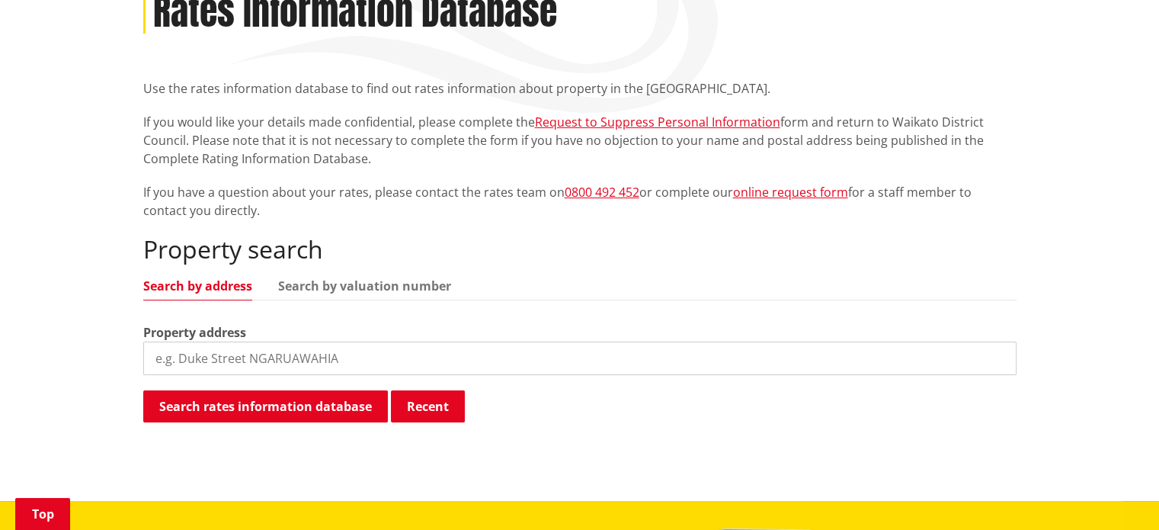
click at [293, 360] on input "search" at bounding box center [579, 358] width 873 height 34
type input "[STREET_ADDRESS]"
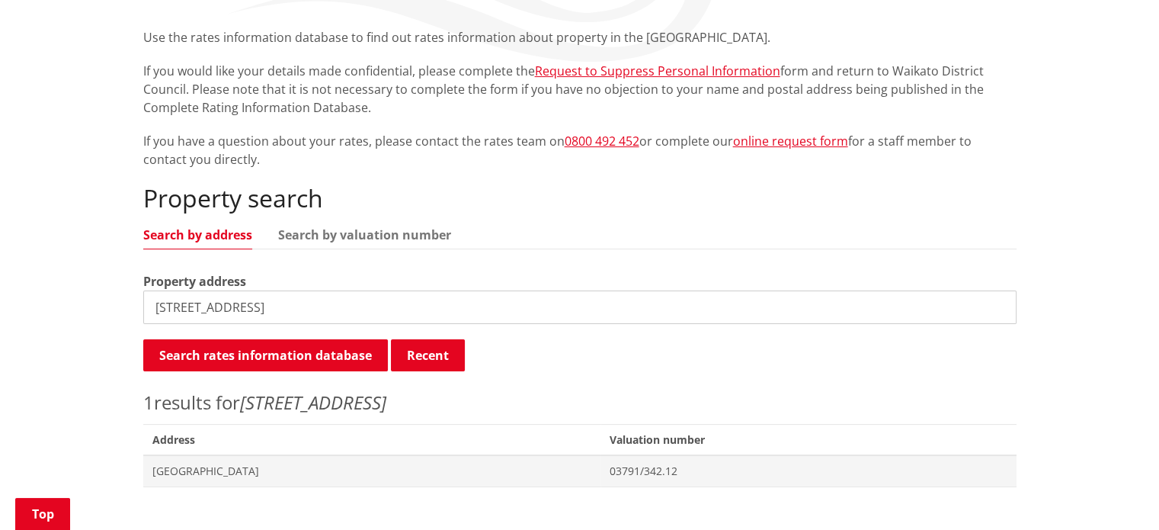
scroll to position [381, 0]
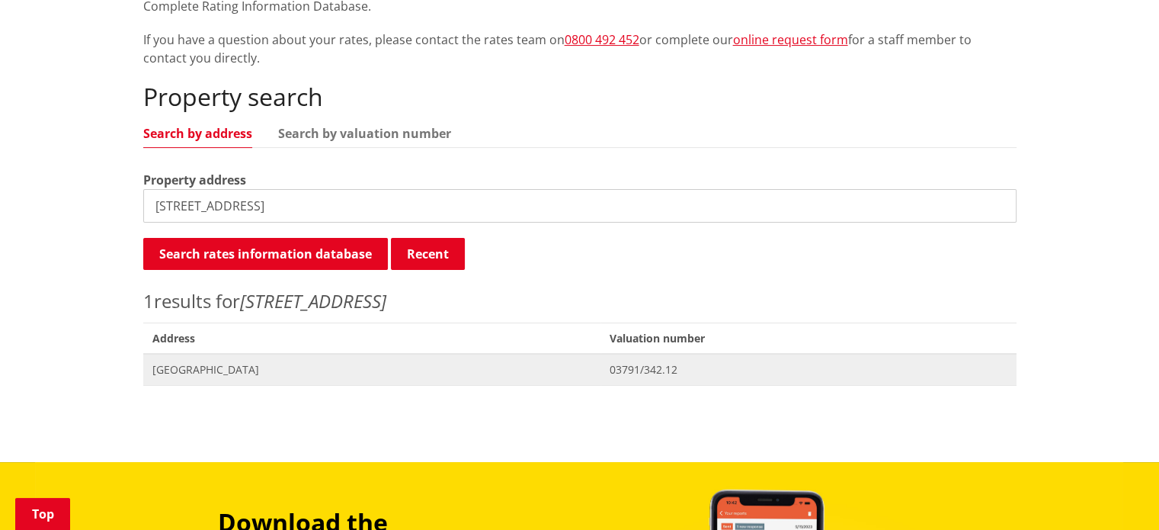
click at [244, 374] on span "[GEOGRAPHIC_DATA]" at bounding box center [371, 369] width 439 height 15
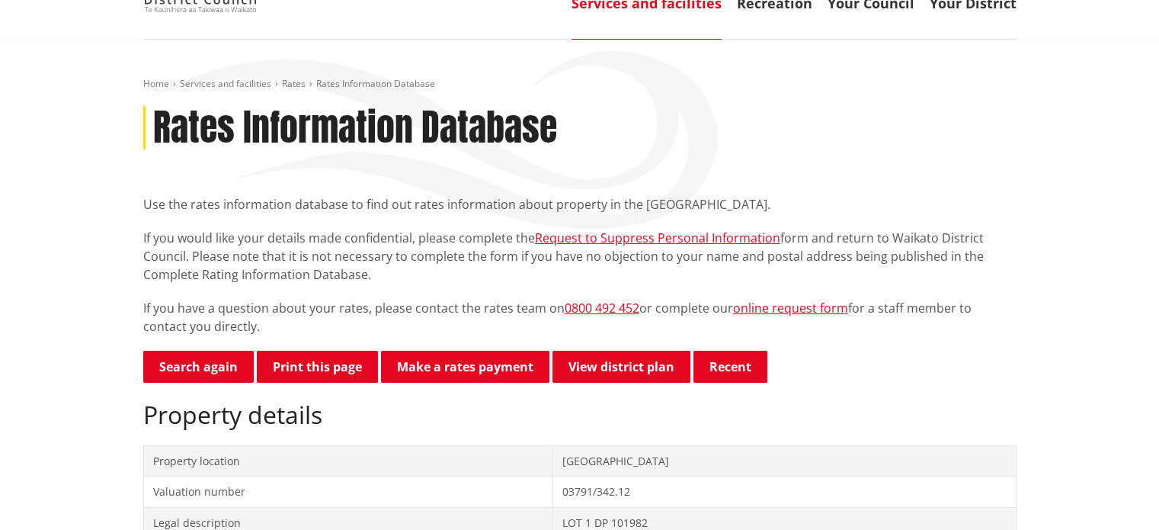
scroll to position [76, 0]
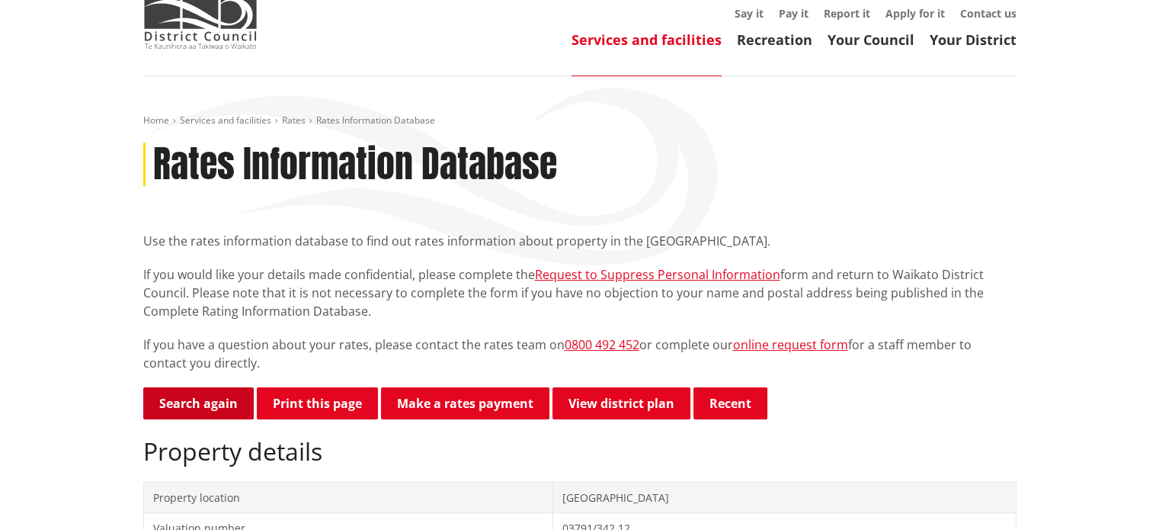
click at [223, 402] on link "Search again" at bounding box center [198, 403] width 111 height 32
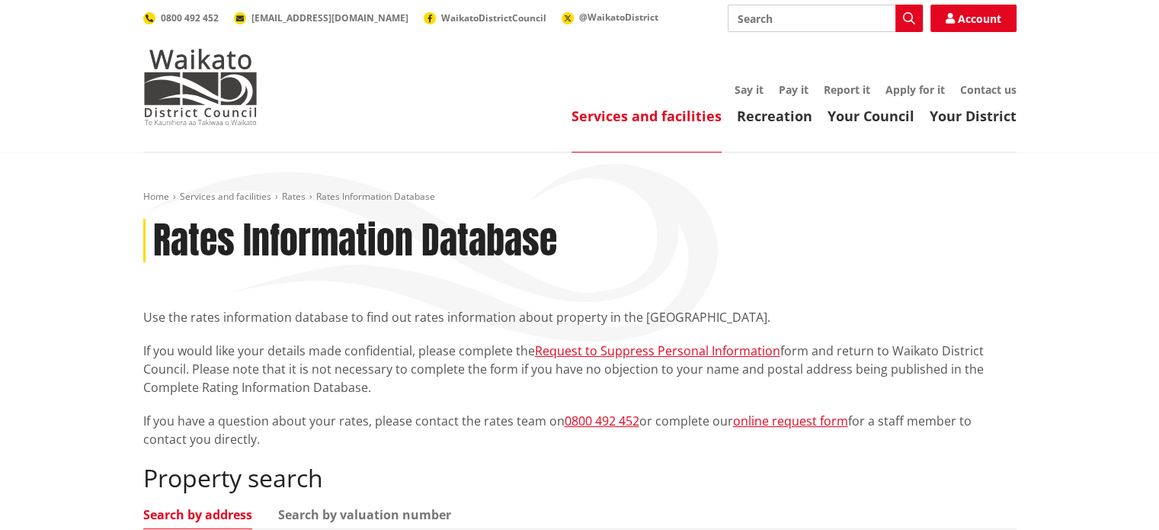
scroll to position [152, 0]
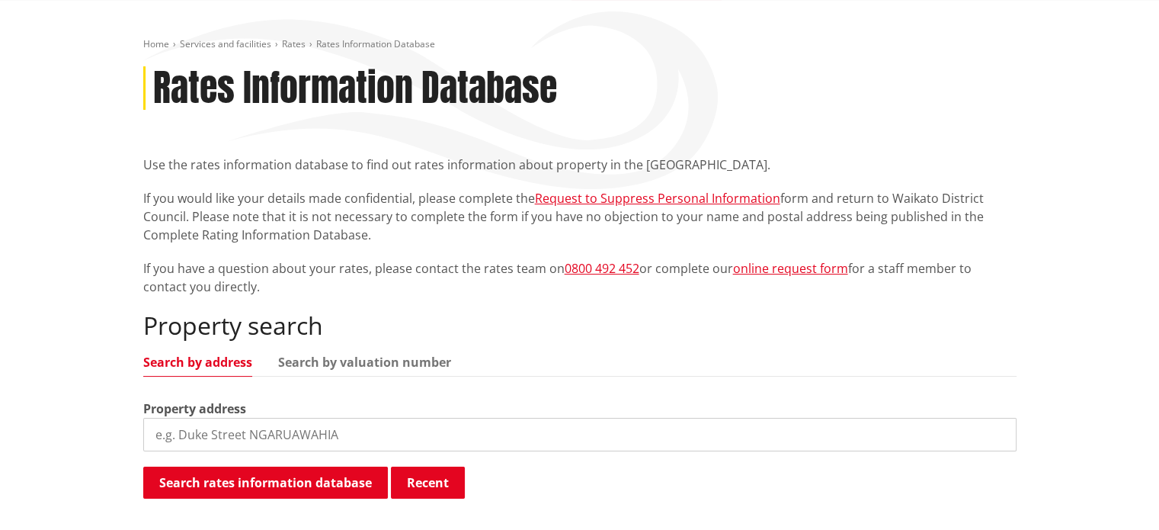
click at [314, 431] on input "search" at bounding box center [579, 435] width 873 height 34
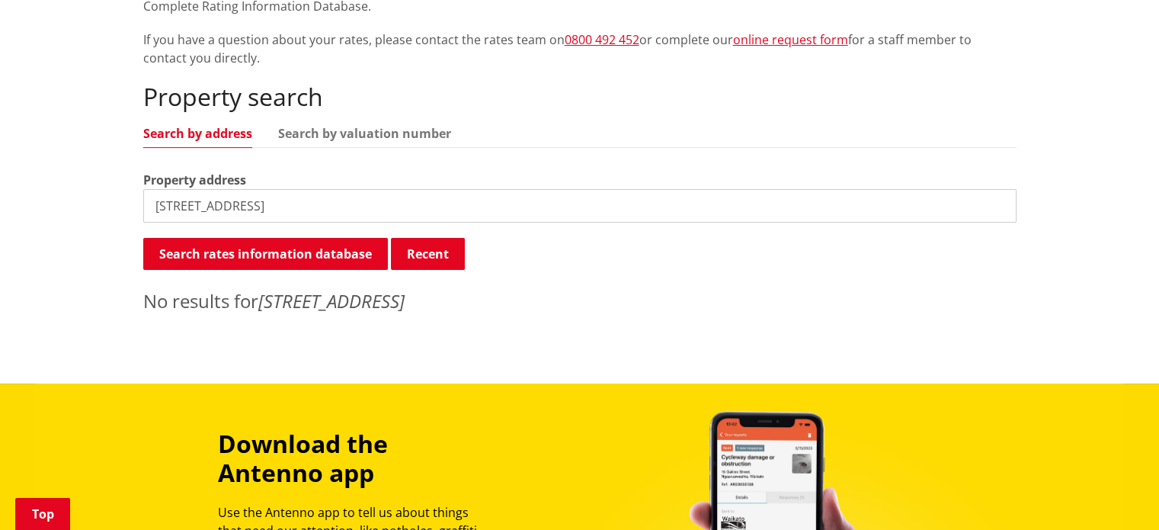
scroll to position [305, 0]
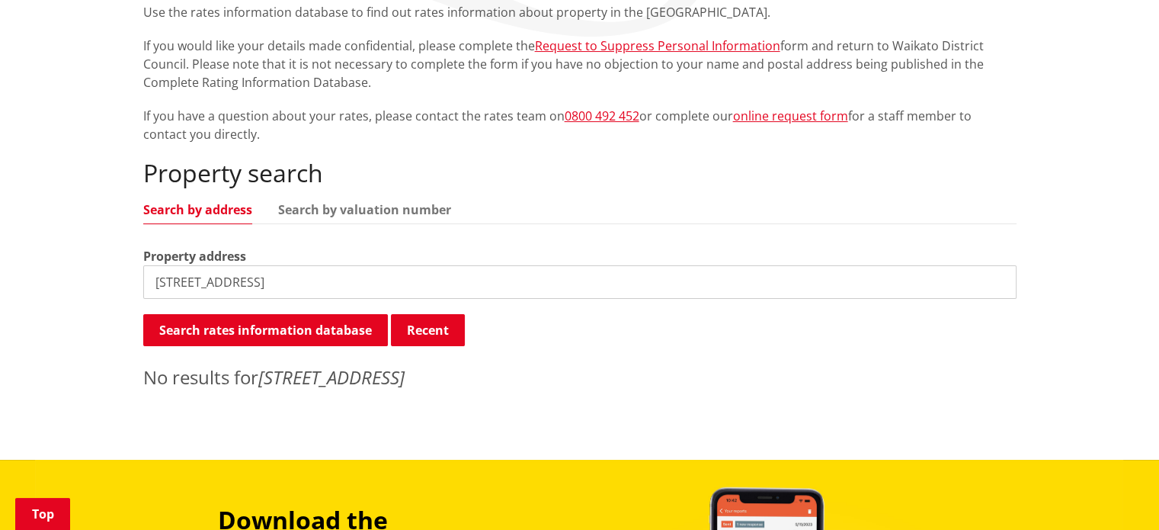
click at [270, 281] on input "148 dominion road" at bounding box center [579, 282] width 873 height 34
click at [168, 281] on input "148 dominion road" at bounding box center [579, 282] width 873 height 34
type input "138 dominion road"
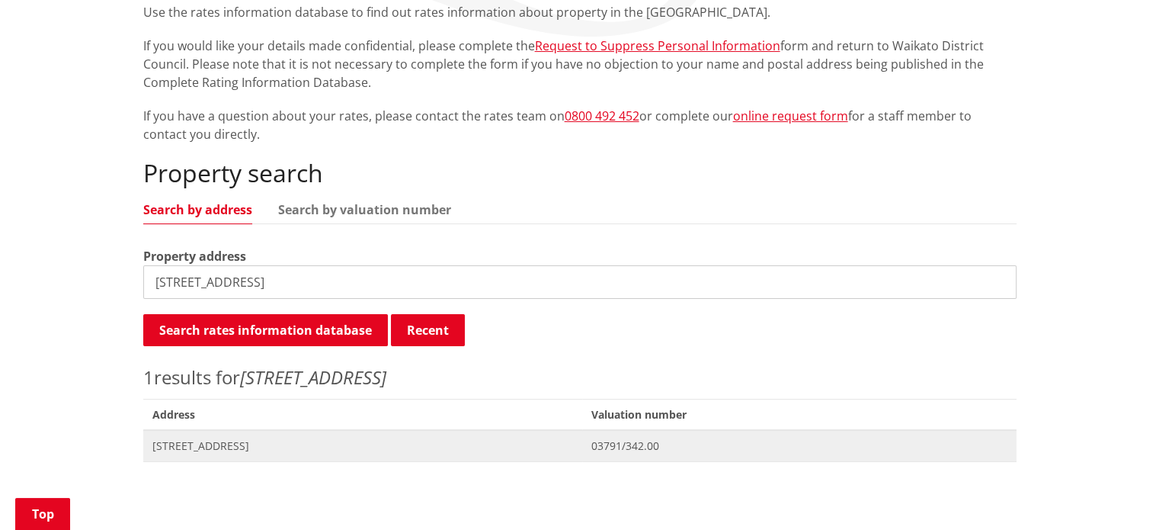
click at [202, 451] on span "[STREET_ADDRESS]" at bounding box center [362, 445] width 421 height 15
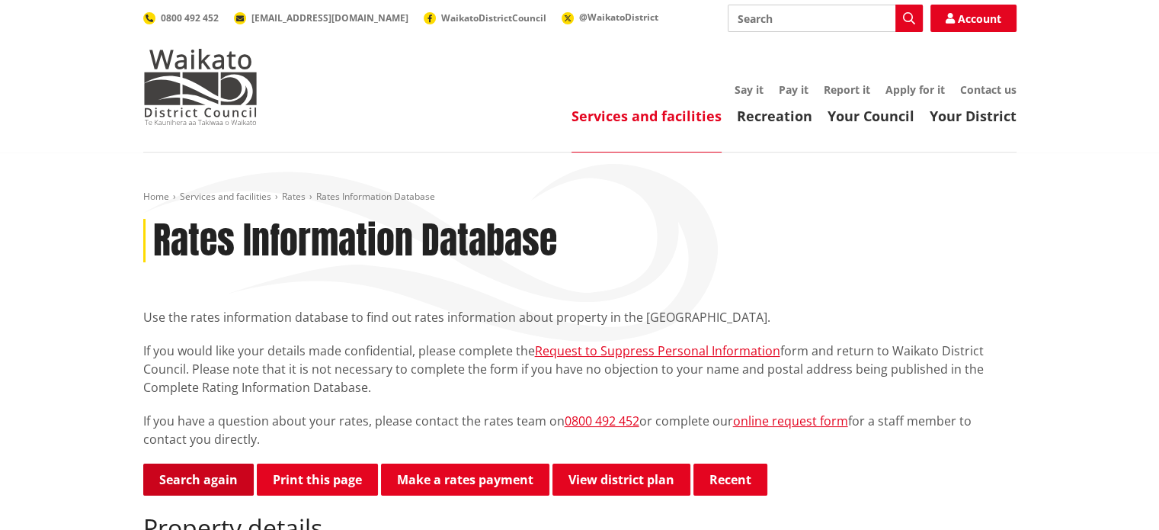
click at [200, 487] on link "Search again" at bounding box center [198, 479] width 111 height 32
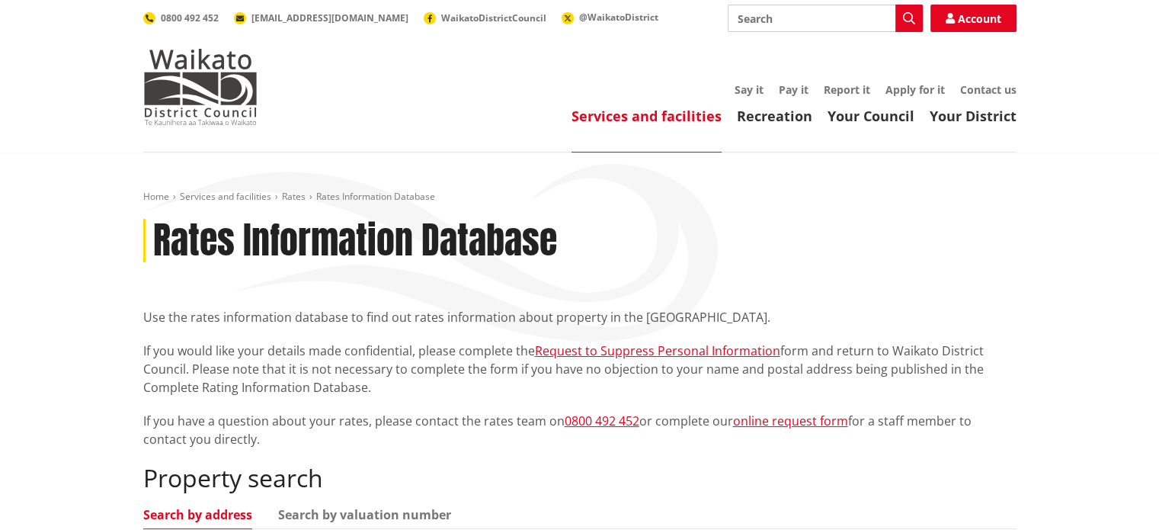
scroll to position [229, 0]
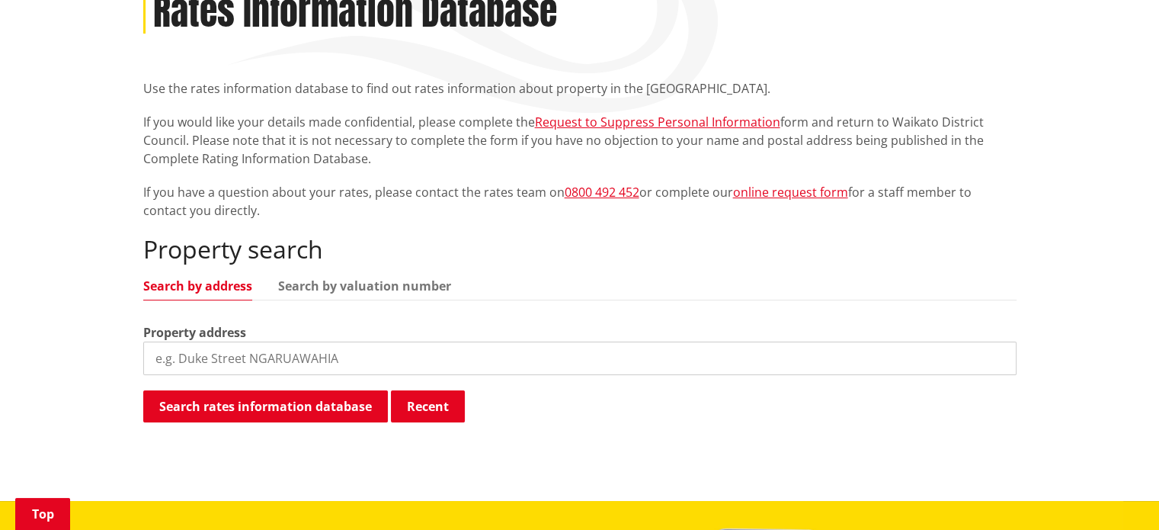
click at [335, 350] on input "search" at bounding box center [579, 358] width 873 height 34
type input "140 dominion road"
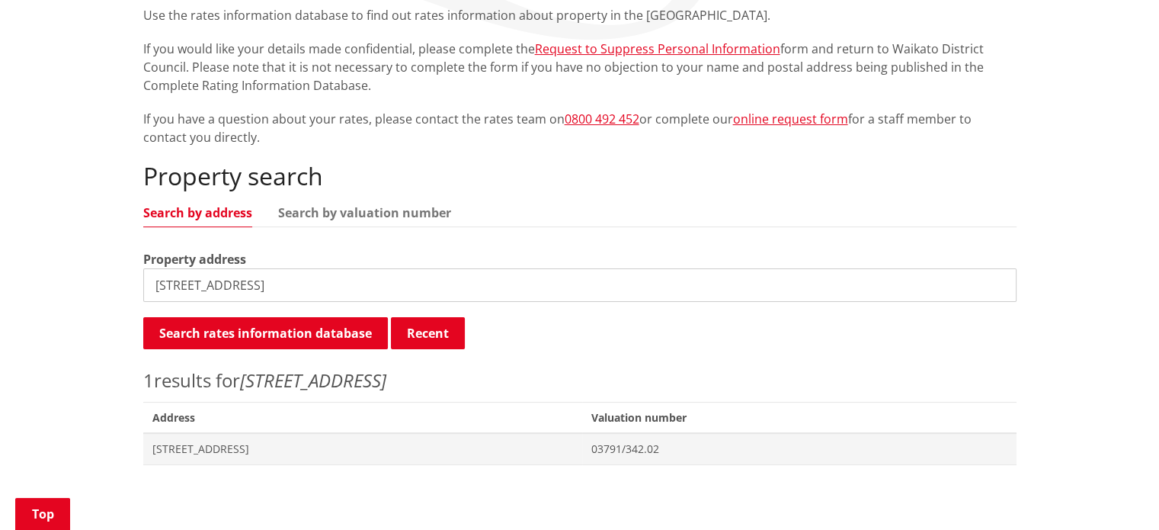
scroll to position [381, 0]
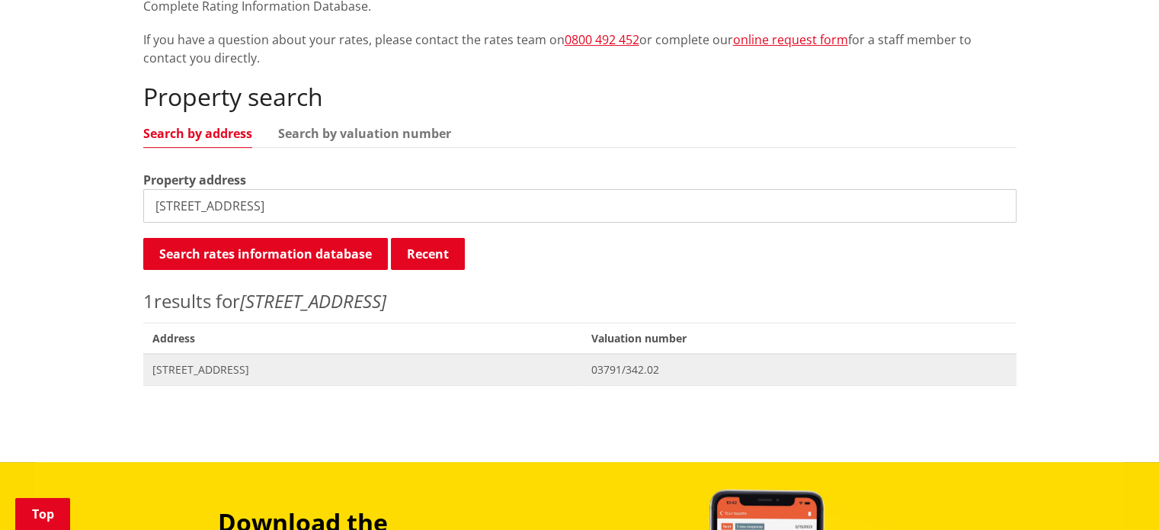
click at [241, 374] on span "[STREET_ADDRESS]" at bounding box center [362, 369] width 421 height 15
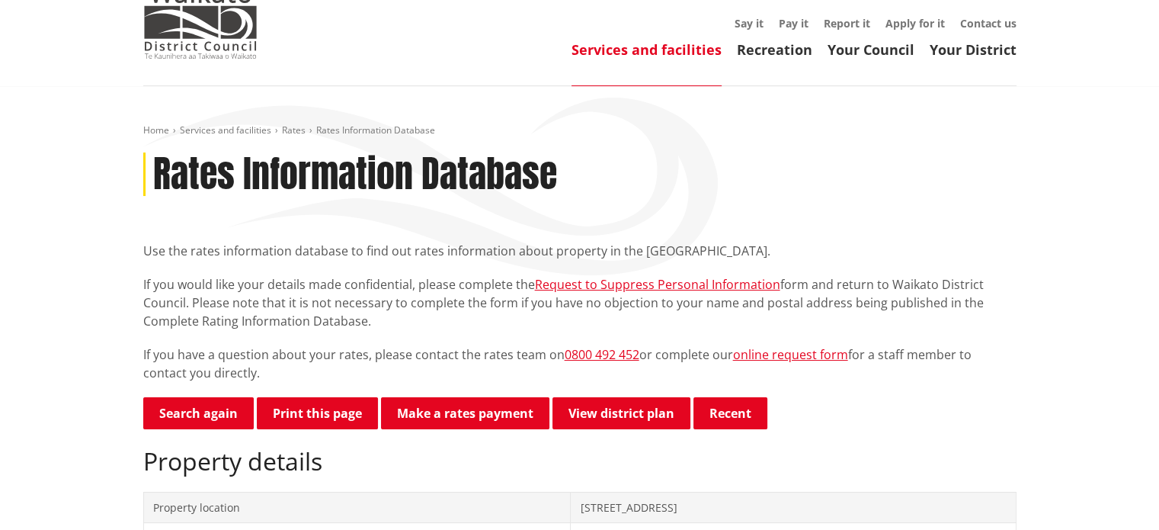
scroll to position [152, 0]
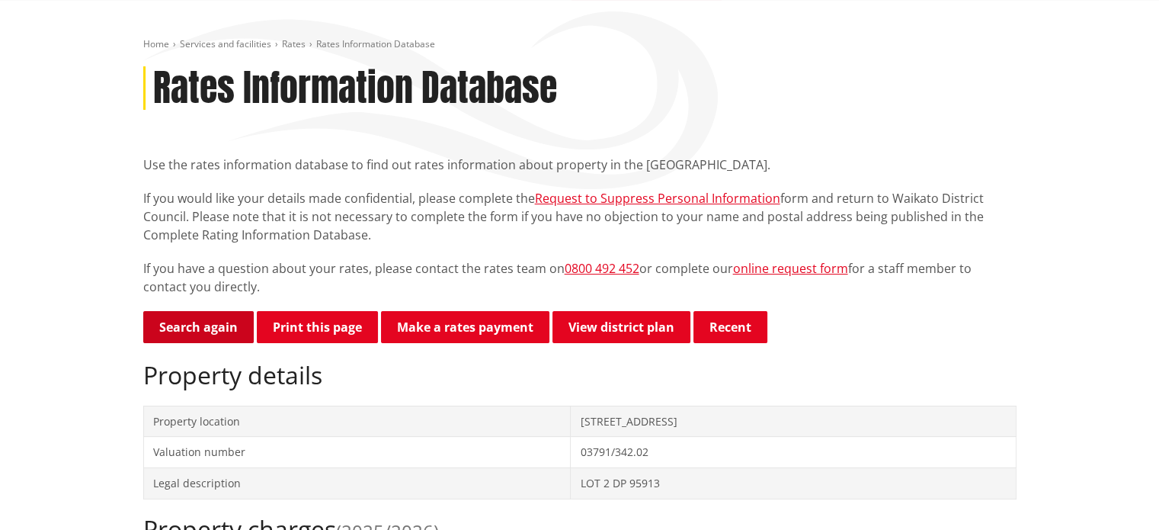
click at [209, 332] on link "Search again" at bounding box center [198, 327] width 111 height 32
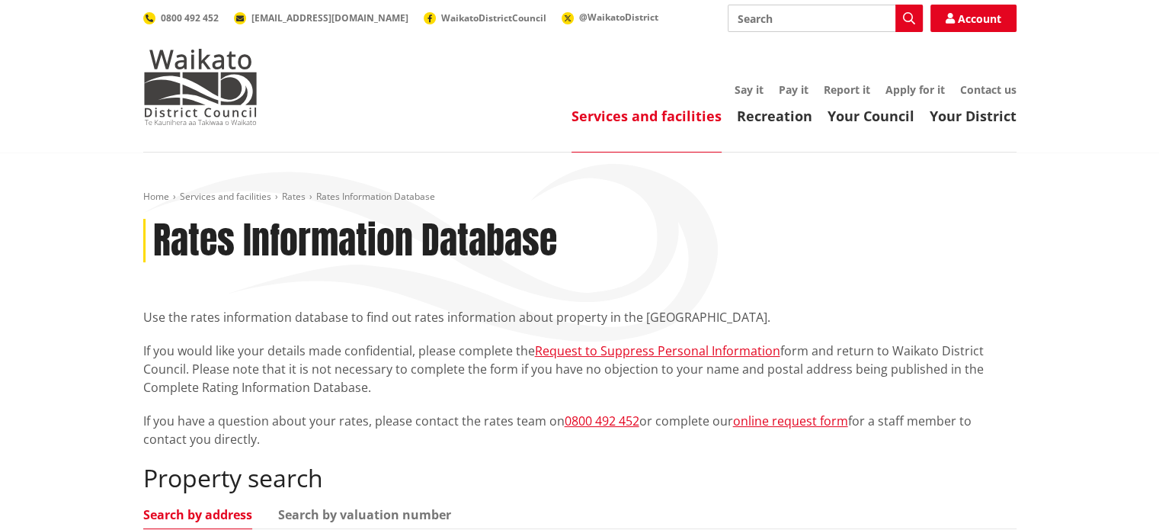
scroll to position [229, 0]
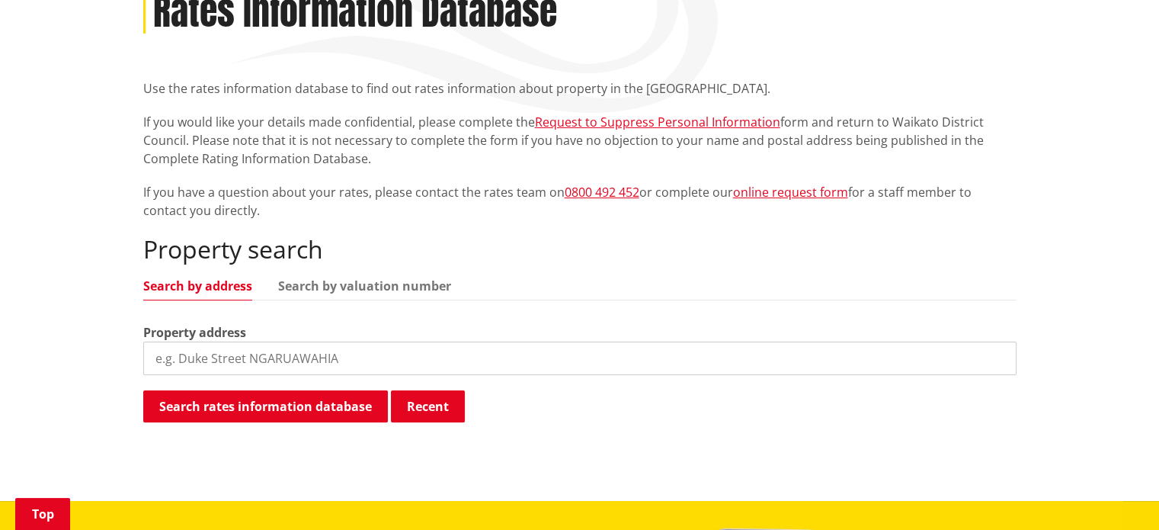
click at [262, 356] on input "search" at bounding box center [579, 358] width 873 height 34
type input "60 dominion road"
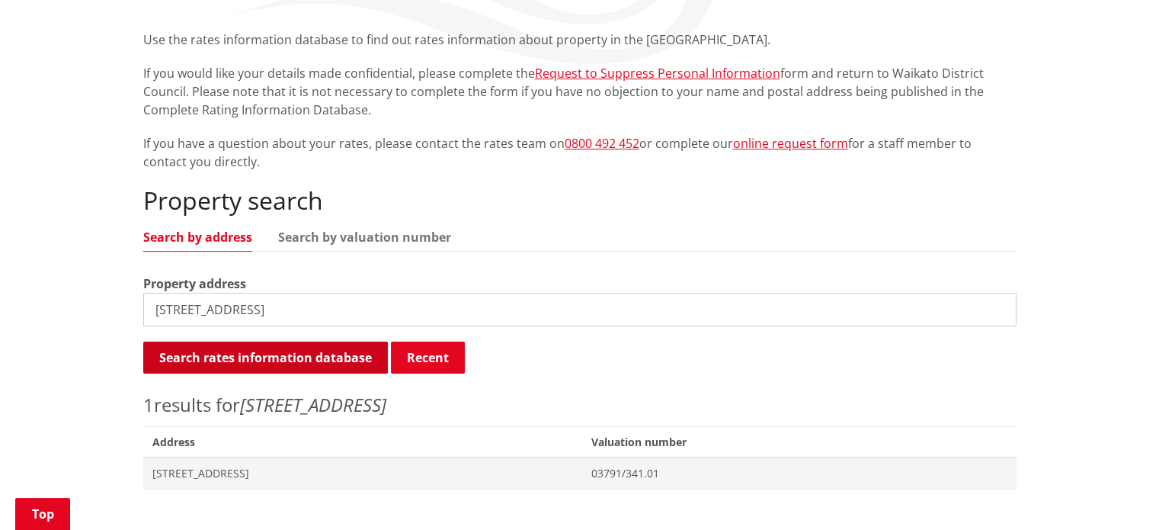
scroll to position [305, 0]
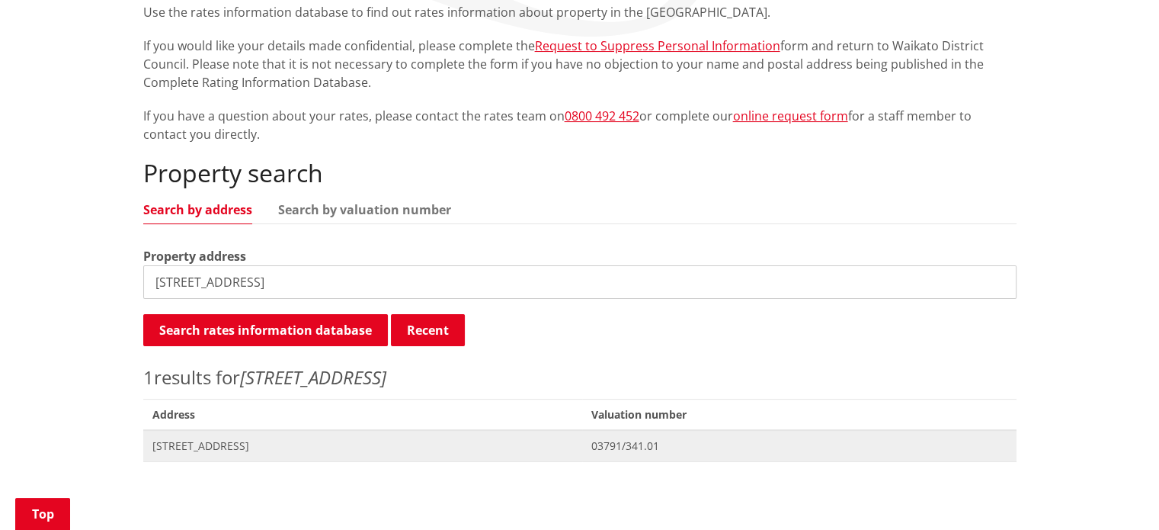
click at [224, 450] on span "[STREET_ADDRESS]" at bounding box center [362, 445] width 421 height 15
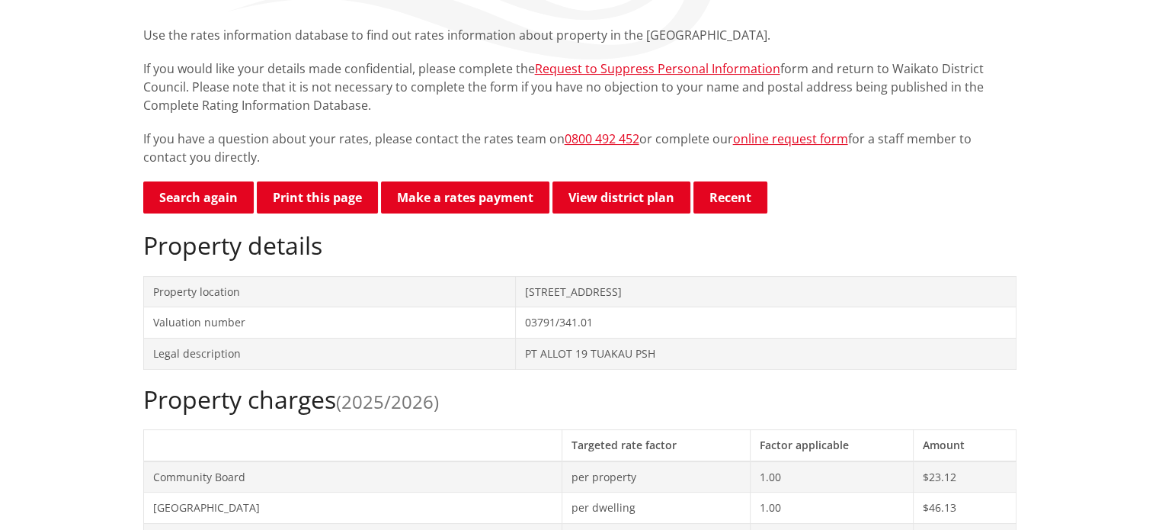
scroll to position [76, 0]
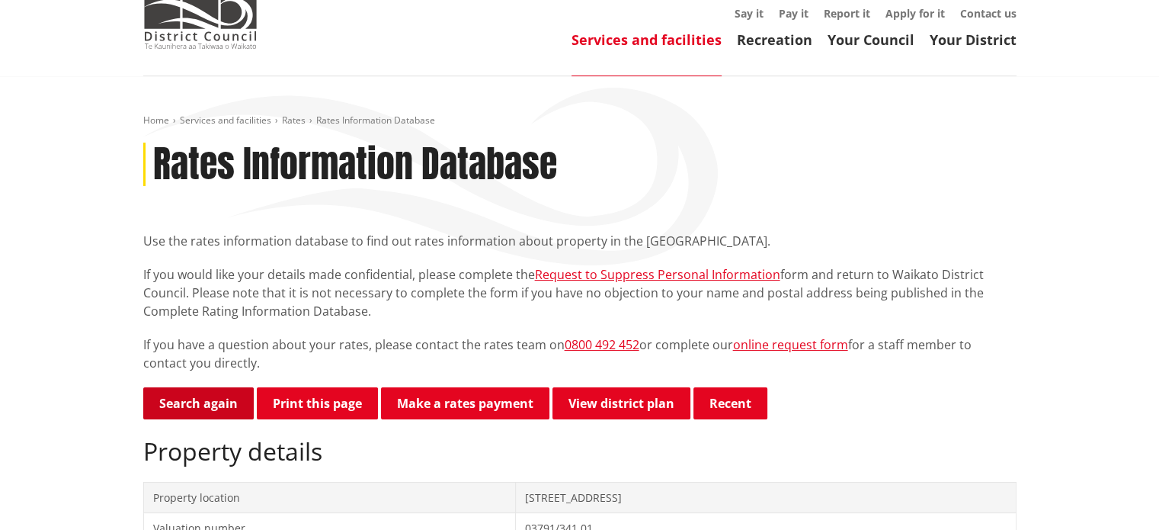
click at [209, 395] on link "Search again" at bounding box center [198, 403] width 111 height 32
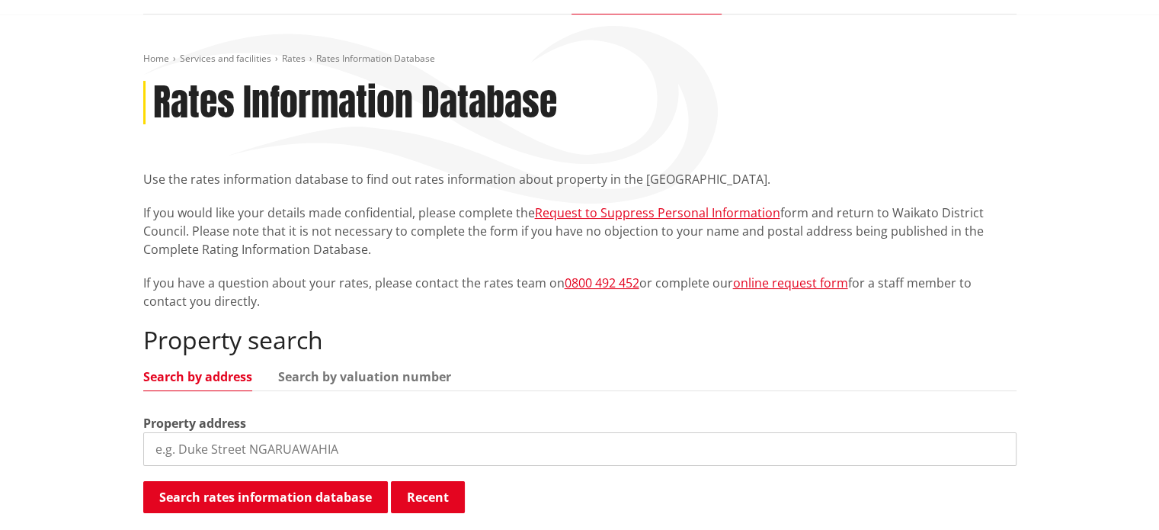
scroll to position [152, 0]
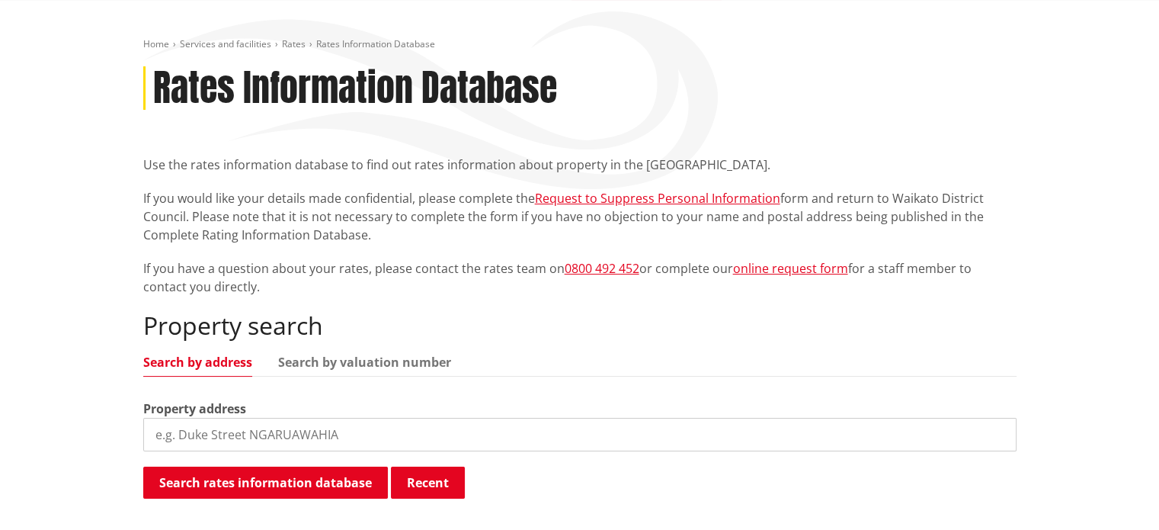
click at [208, 437] on input "search" at bounding box center [579, 435] width 873 height 34
type input "[STREET_ADDRESS]"
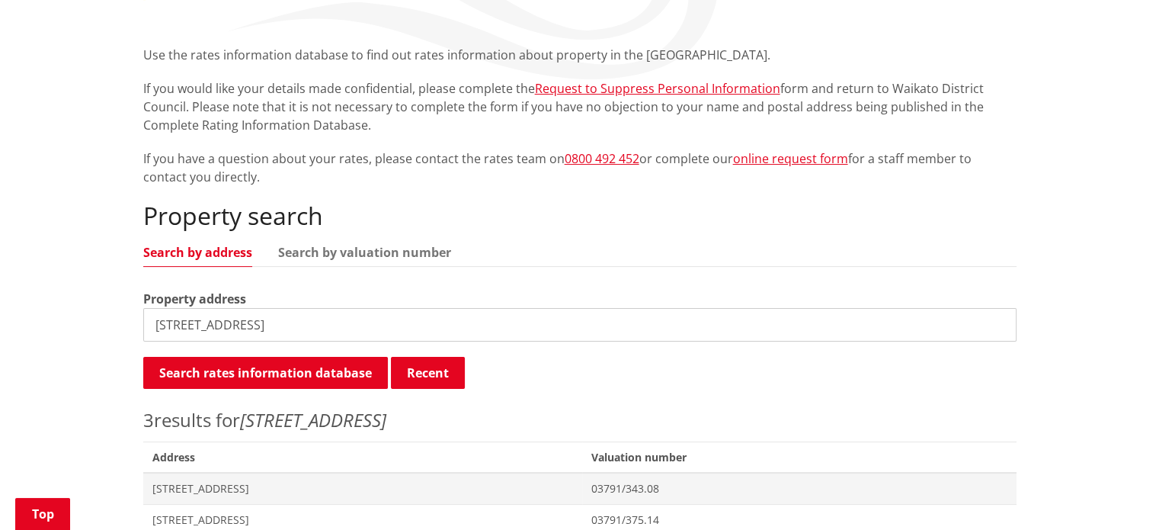
scroll to position [381, 0]
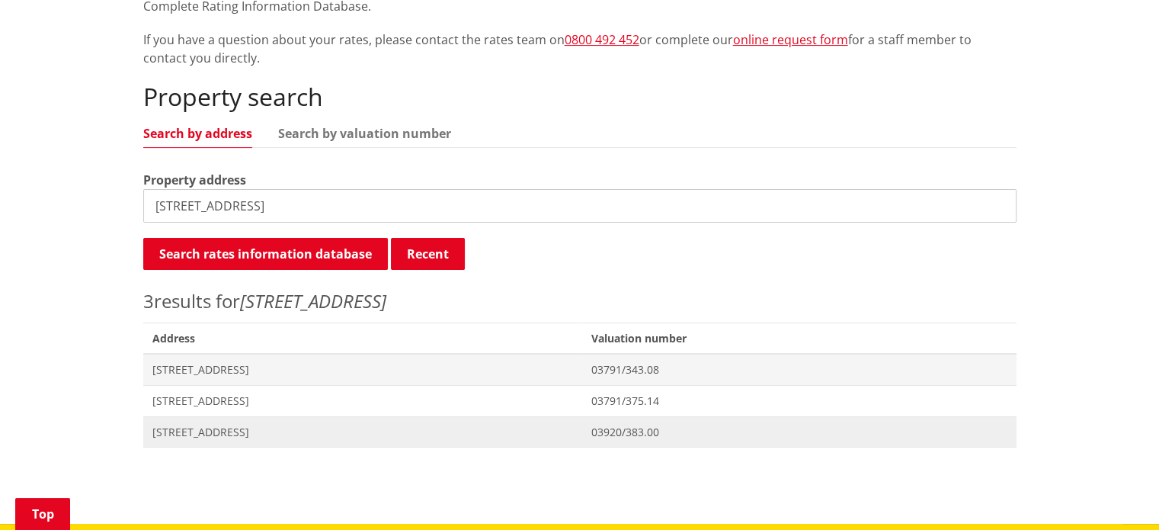
click at [208, 426] on span "[STREET_ADDRESS]" at bounding box center [362, 431] width 421 height 15
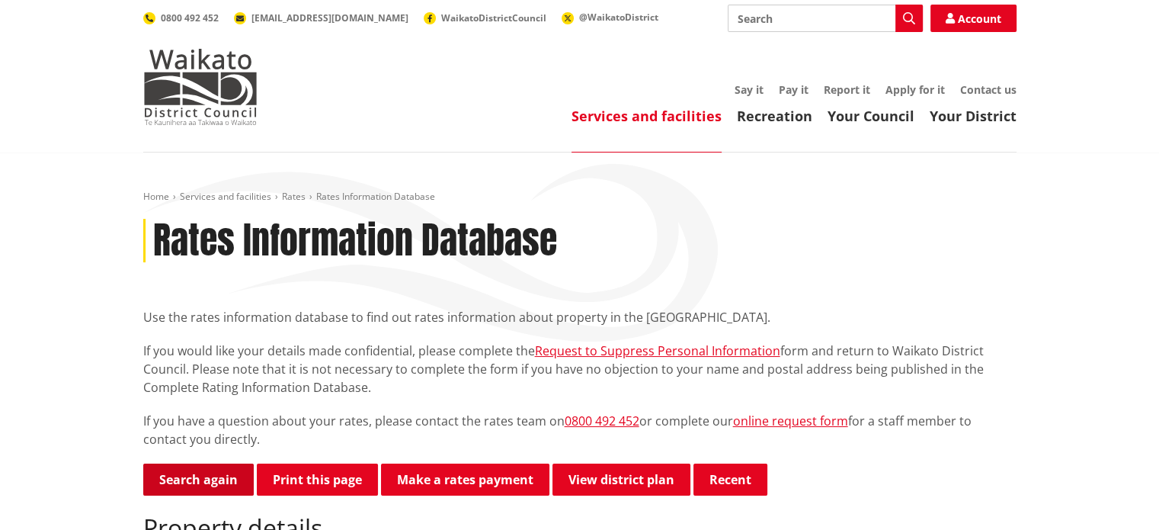
click at [201, 477] on link "Search again" at bounding box center [198, 479] width 111 height 32
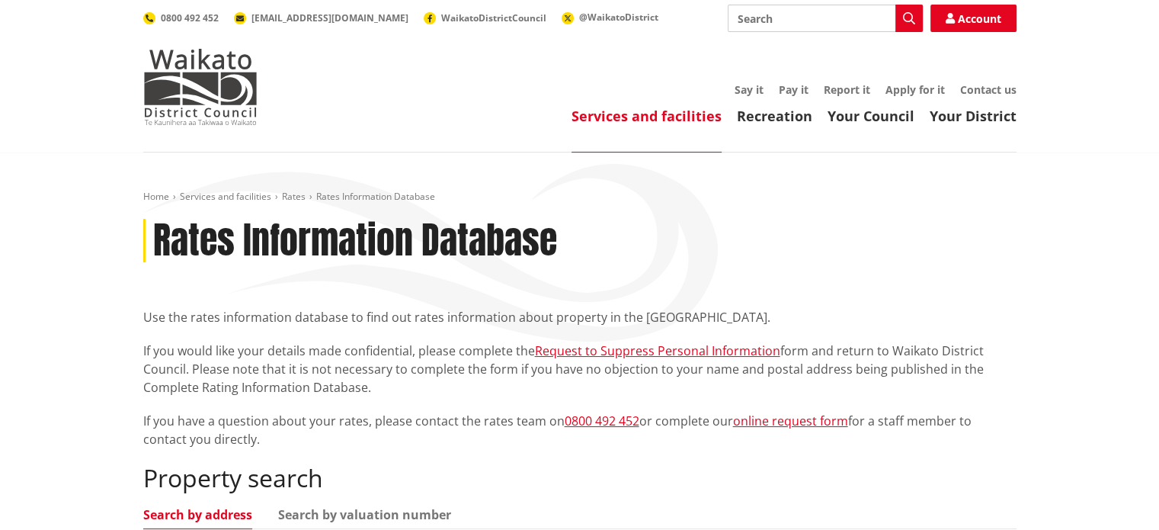
scroll to position [152, 0]
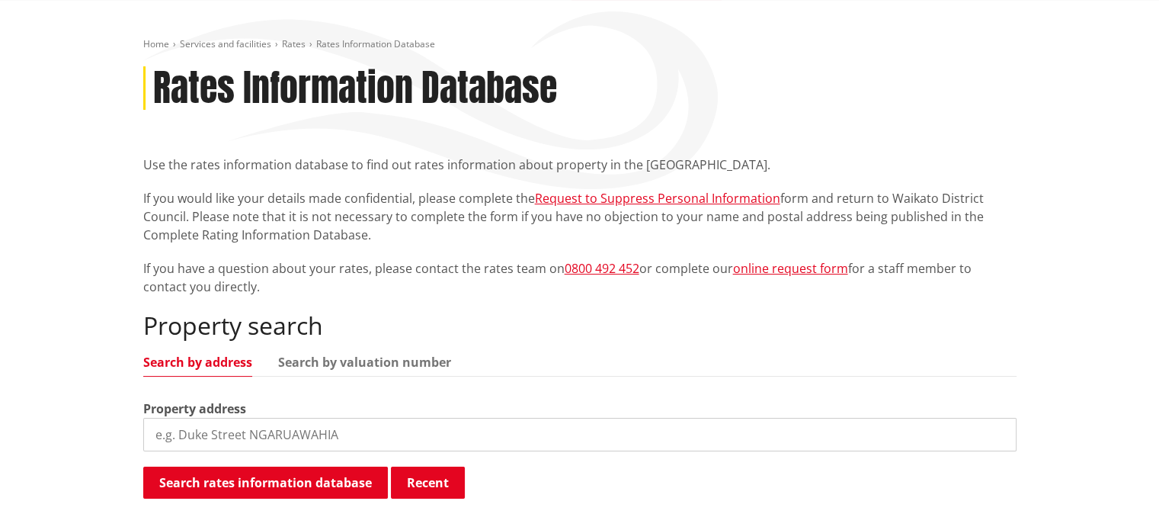
click at [280, 432] on input "search" at bounding box center [579, 435] width 873 height 34
type input "[STREET_ADDRESS]"
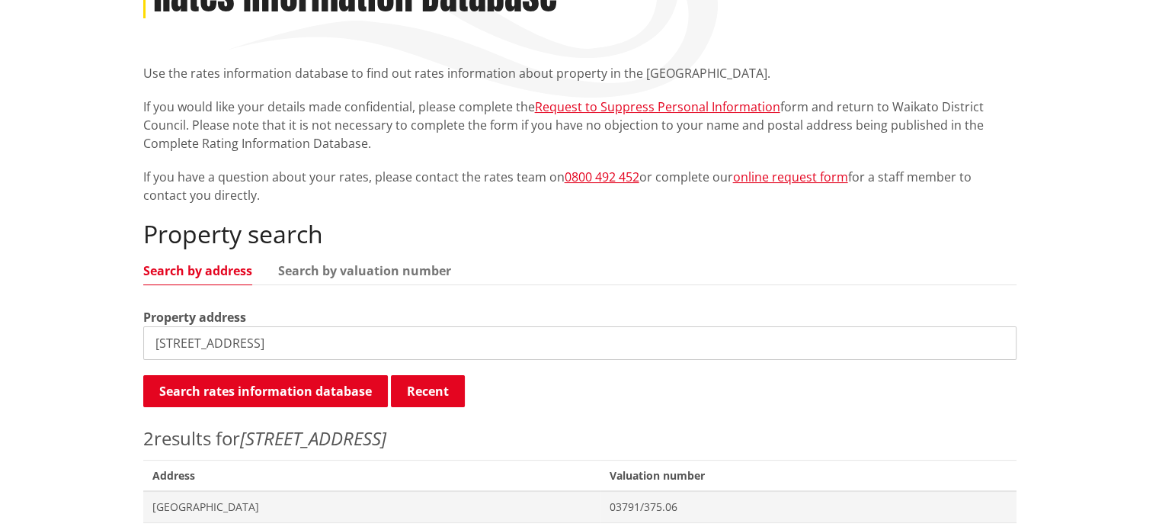
scroll to position [381, 0]
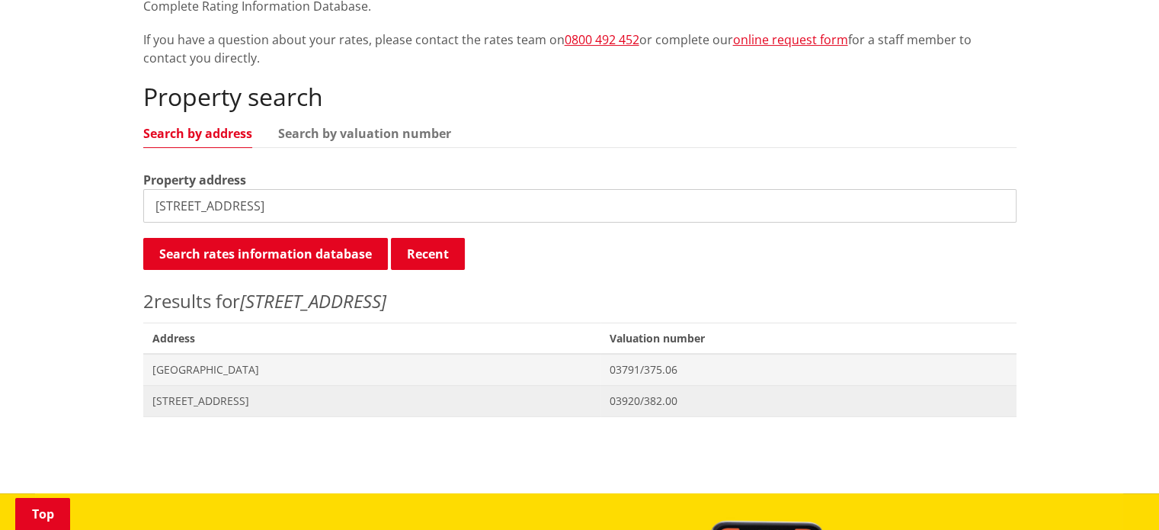
click at [189, 401] on span "[STREET_ADDRESS]" at bounding box center [371, 400] width 439 height 15
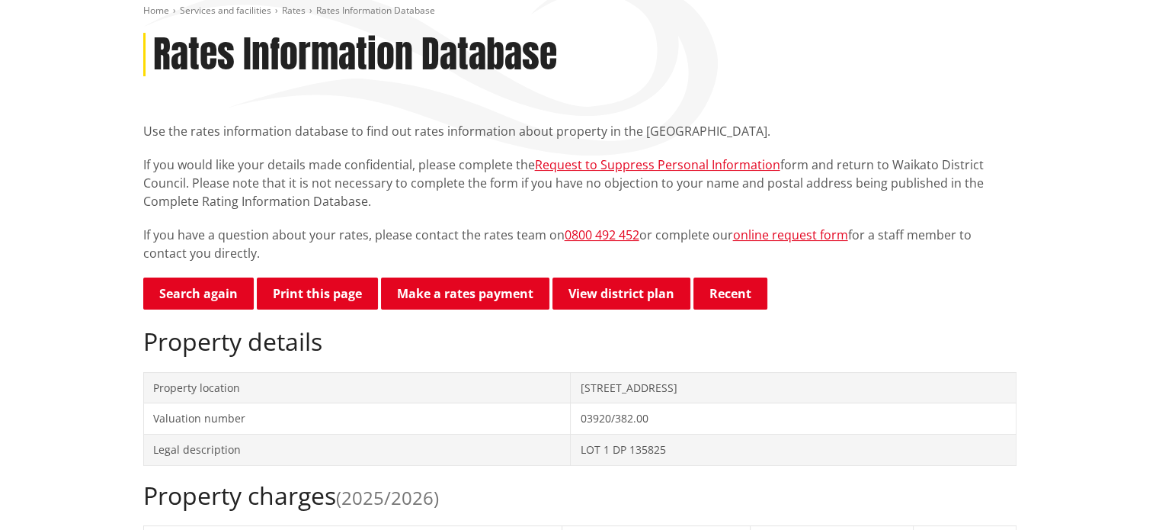
scroll to position [152, 0]
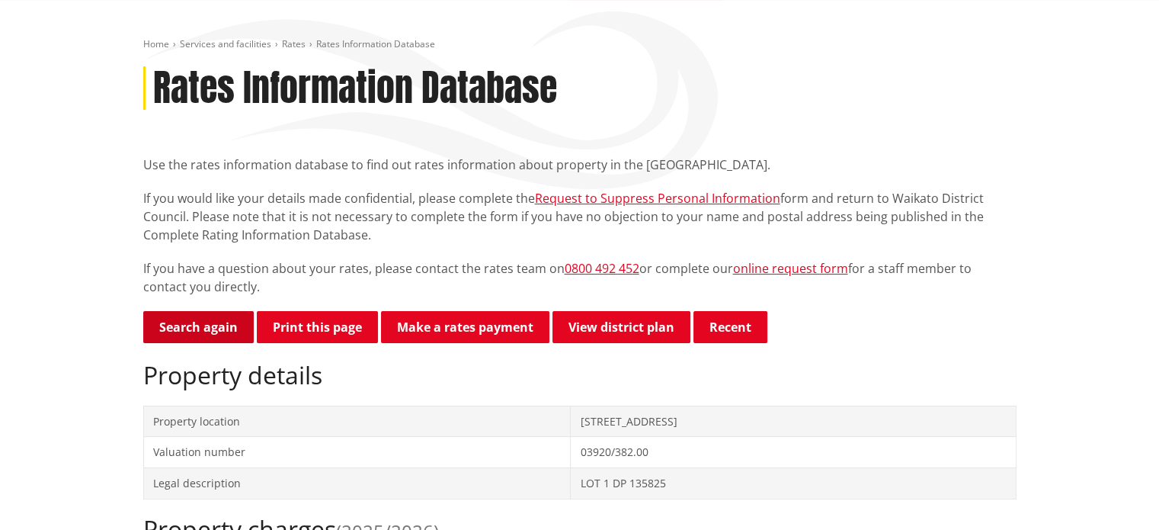
click at [201, 328] on link "Search again" at bounding box center [198, 327] width 111 height 32
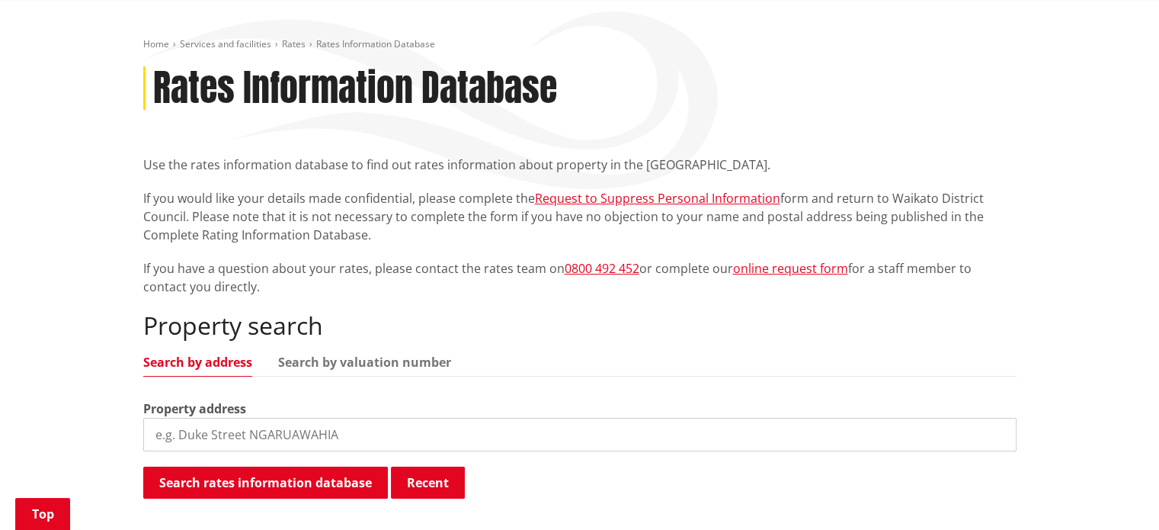
scroll to position [229, 0]
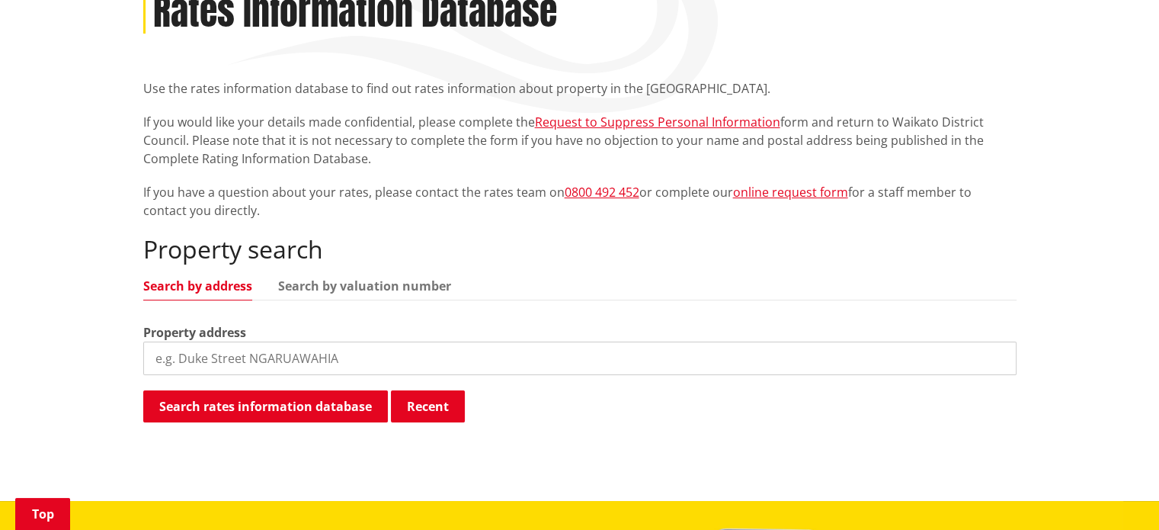
click at [278, 354] on input "search" at bounding box center [579, 358] width 873 height 34
type input "[STREET_ADDRESS]"
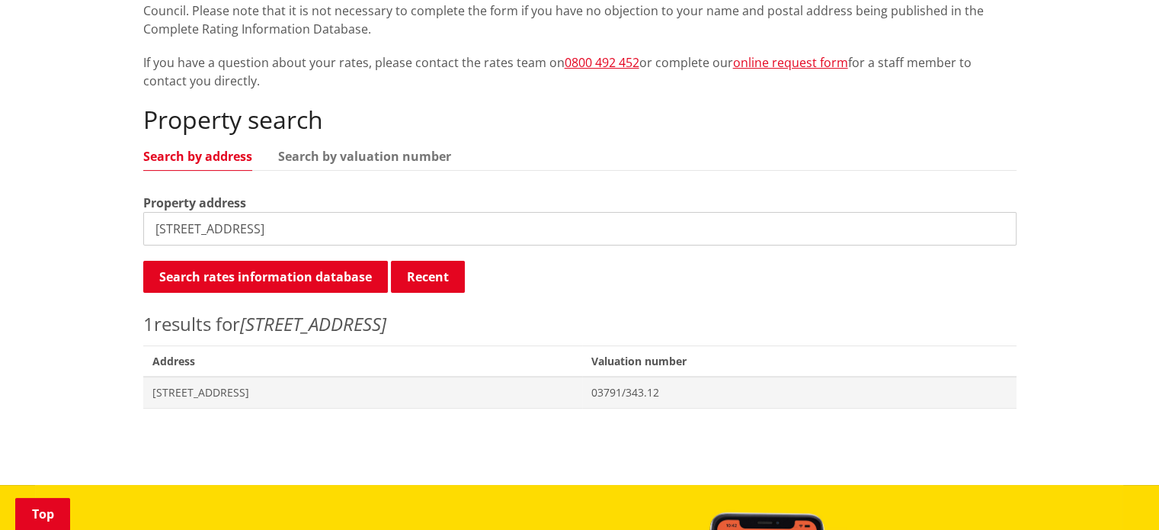
scroll to position [457, 0]
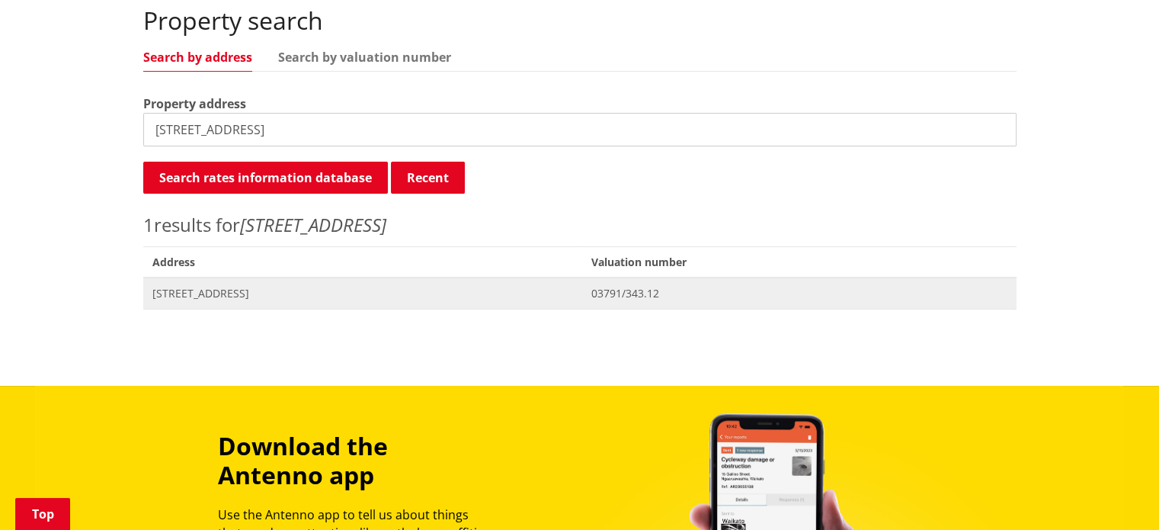
click at [232, 290] on span "[STREET_ADDRESS]" at bounding box center [362, 293] width 421 height 15
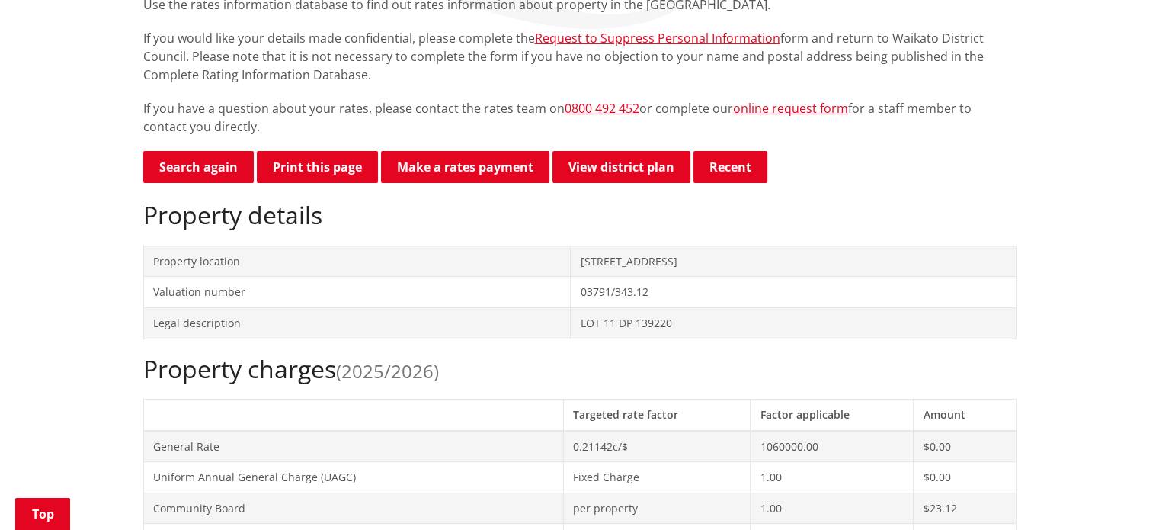
scroll to position [229, 0]
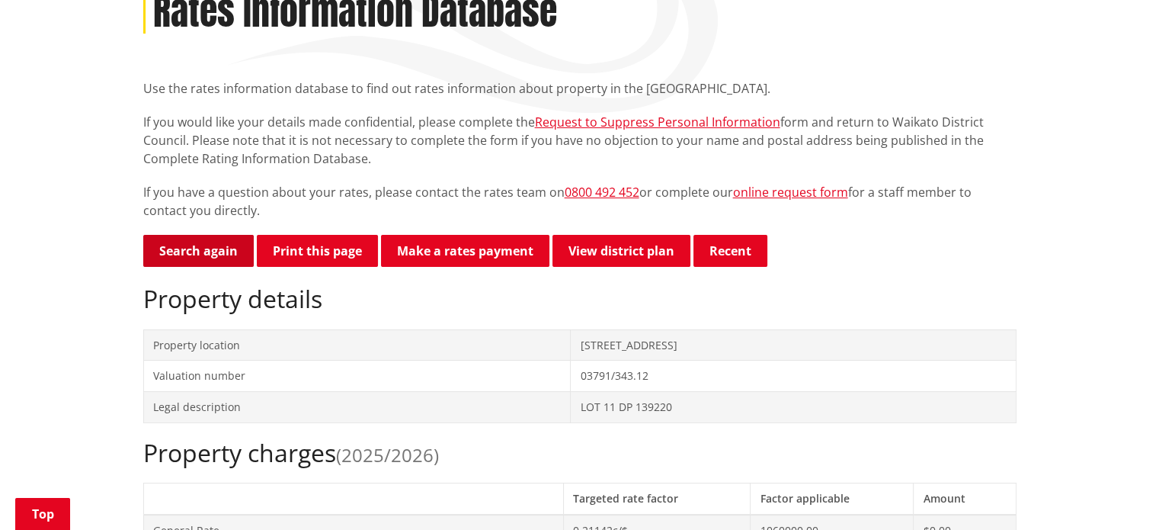
click at [196, 251] on link "Search again" at bounding box center [198, 251] width 111 height 32
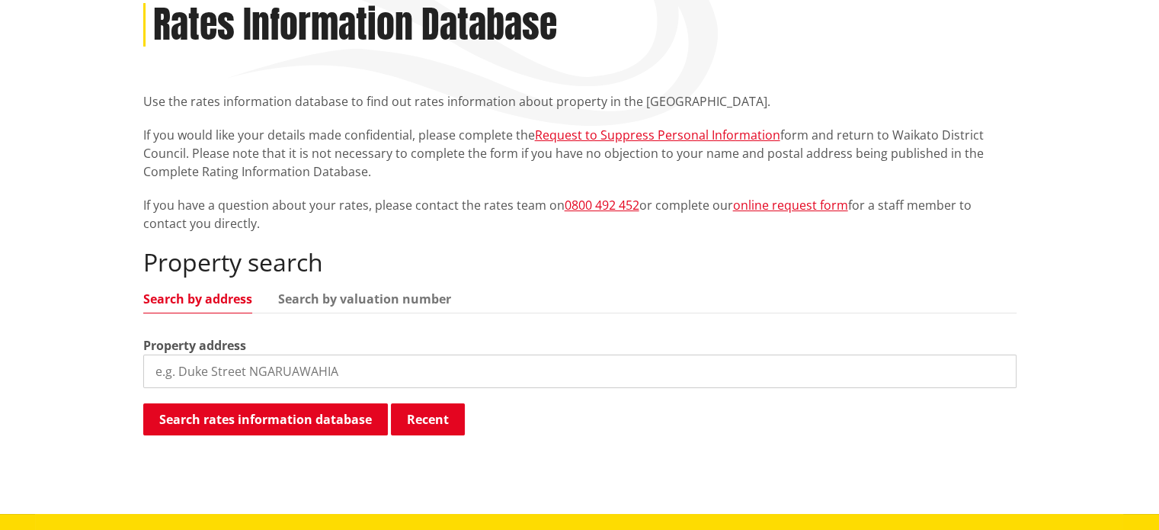
scroll to position [305, 0]
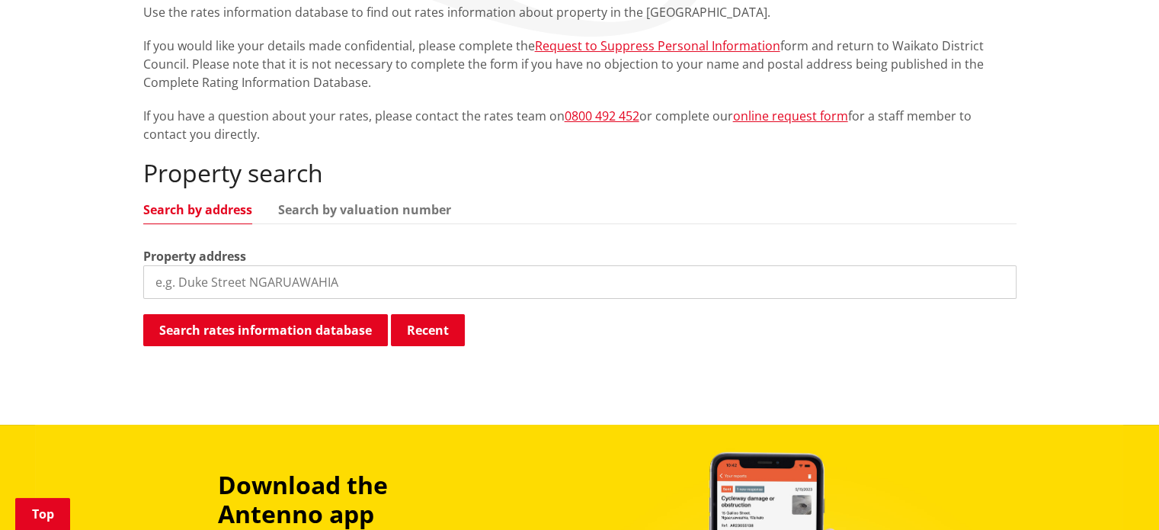
click at [219, 282] on input "search" at bounding box center [579, 282] width 873 height 34
type input "[STREET_ADDRESS]"
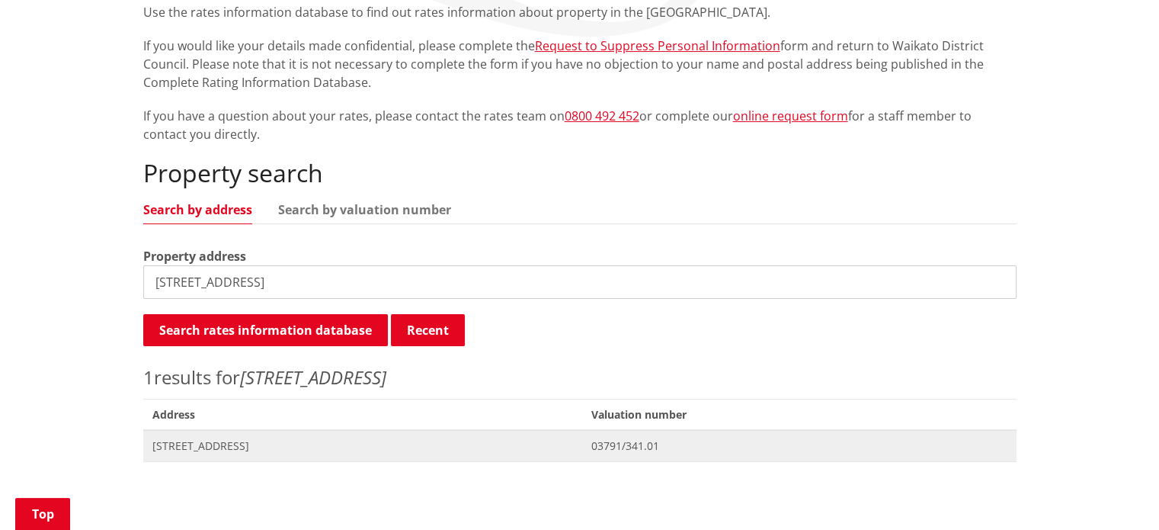
click at [213, 440] on span "[STREET_ADDRESS]" at bounding box center [362, 445] width 421 height 15
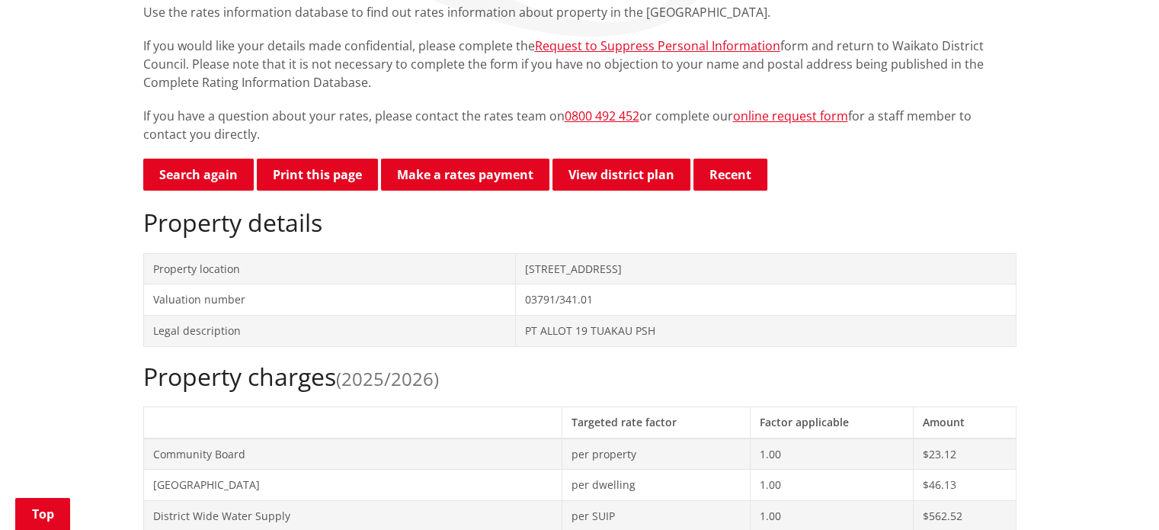
scroll to position [76, 0]
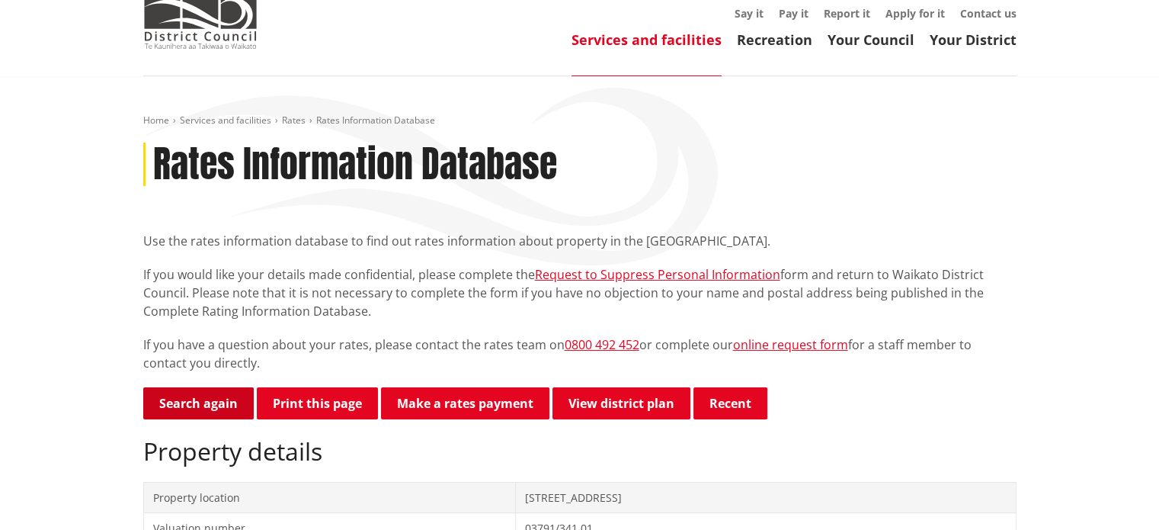
click at [197, 408] on link "Search again" at bounding box center [198, 403] width 111 height 32
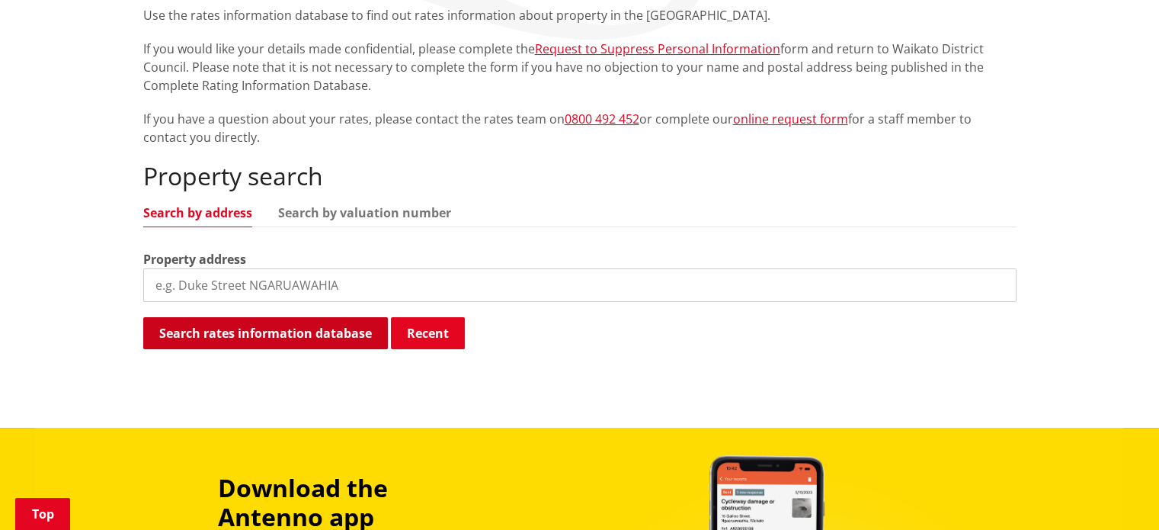
scroll to position [305, 0]
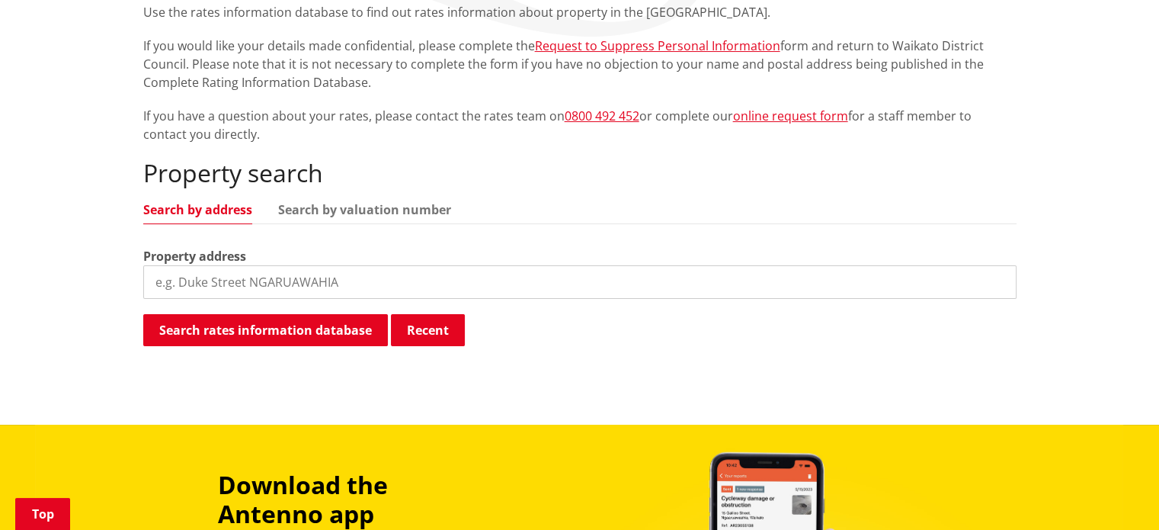
click at [352, 289] on input "search" at bounding box center [579, 282] width 873 height 34
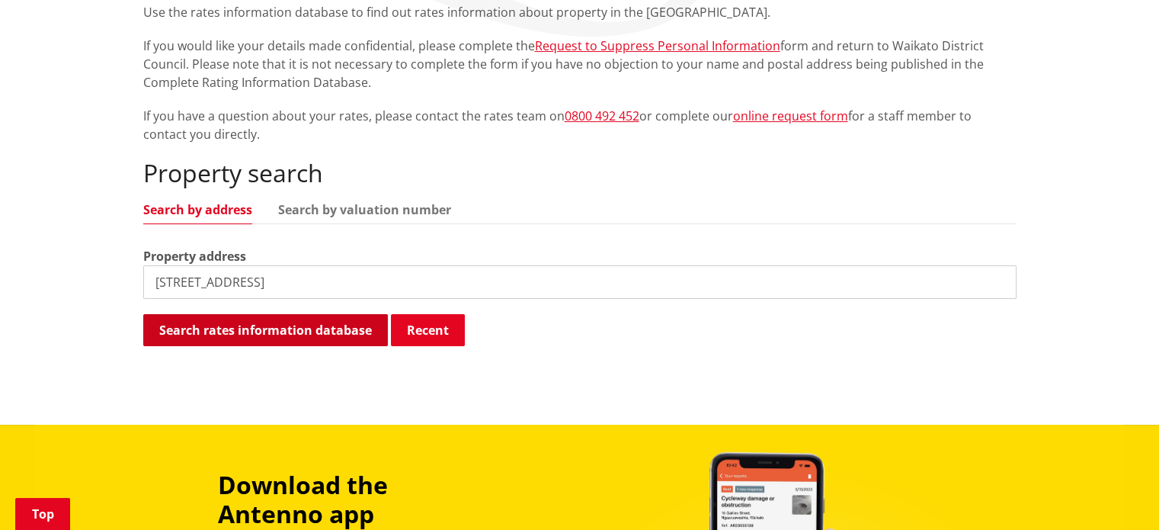
type input "[STREET_ADDRESS]"
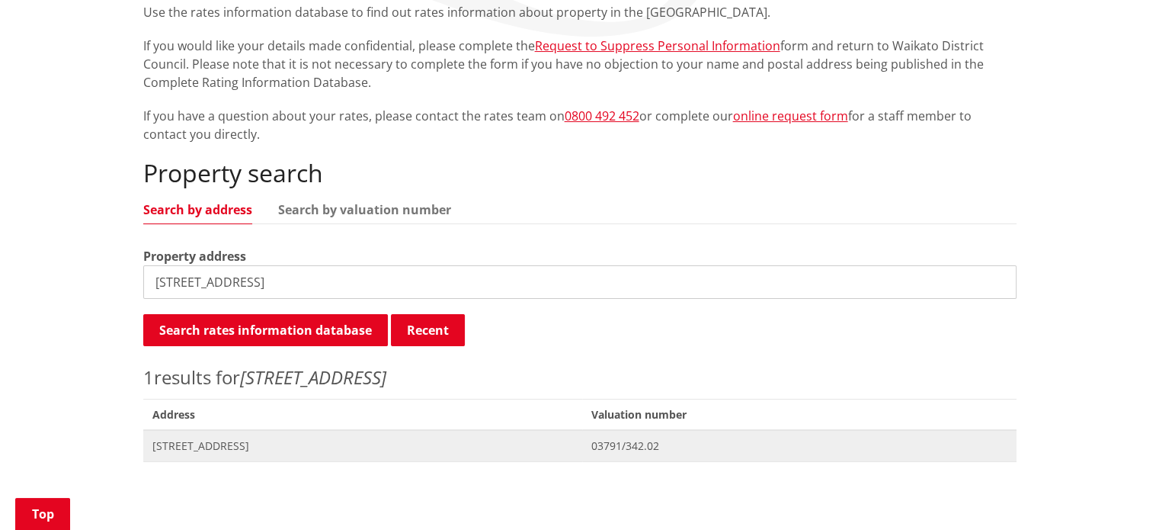
click at [206, 450] on span "[STREET_ADDRESS]" at bounding box center [362, 445] width 421 height 15
